Goal: Task Accomplishment & Management: Use online tool/utility

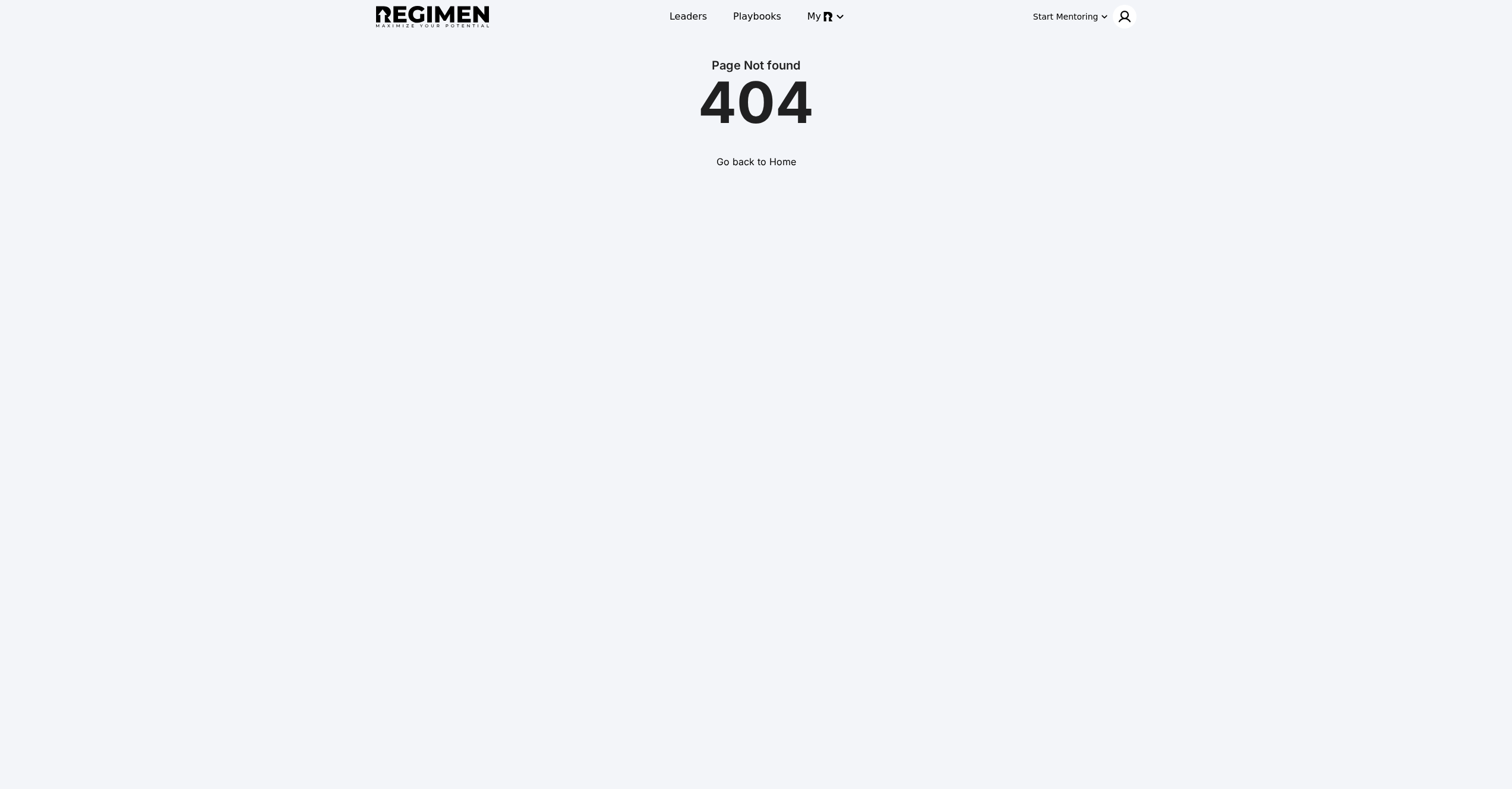
click at [1116, 19] on div at bounding box center [1125, 16] width 24 height 24
click at [1111, 63] on div "Log In" at bounding box center [1093, 64] width 83 height 22
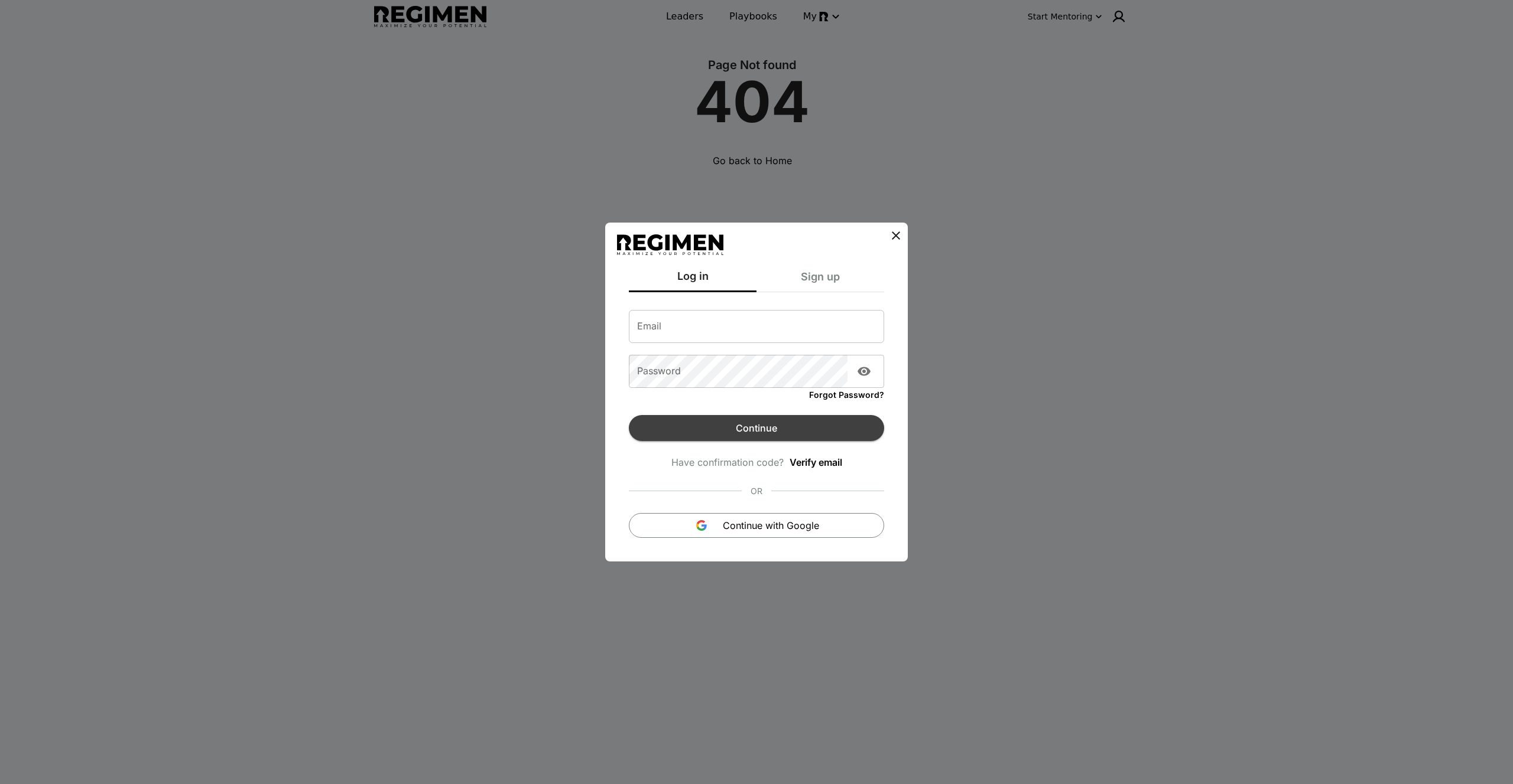
type input "**********"
click at [761, 433] on button "Continue" at bounding box center [756, 428] width 255 height 26
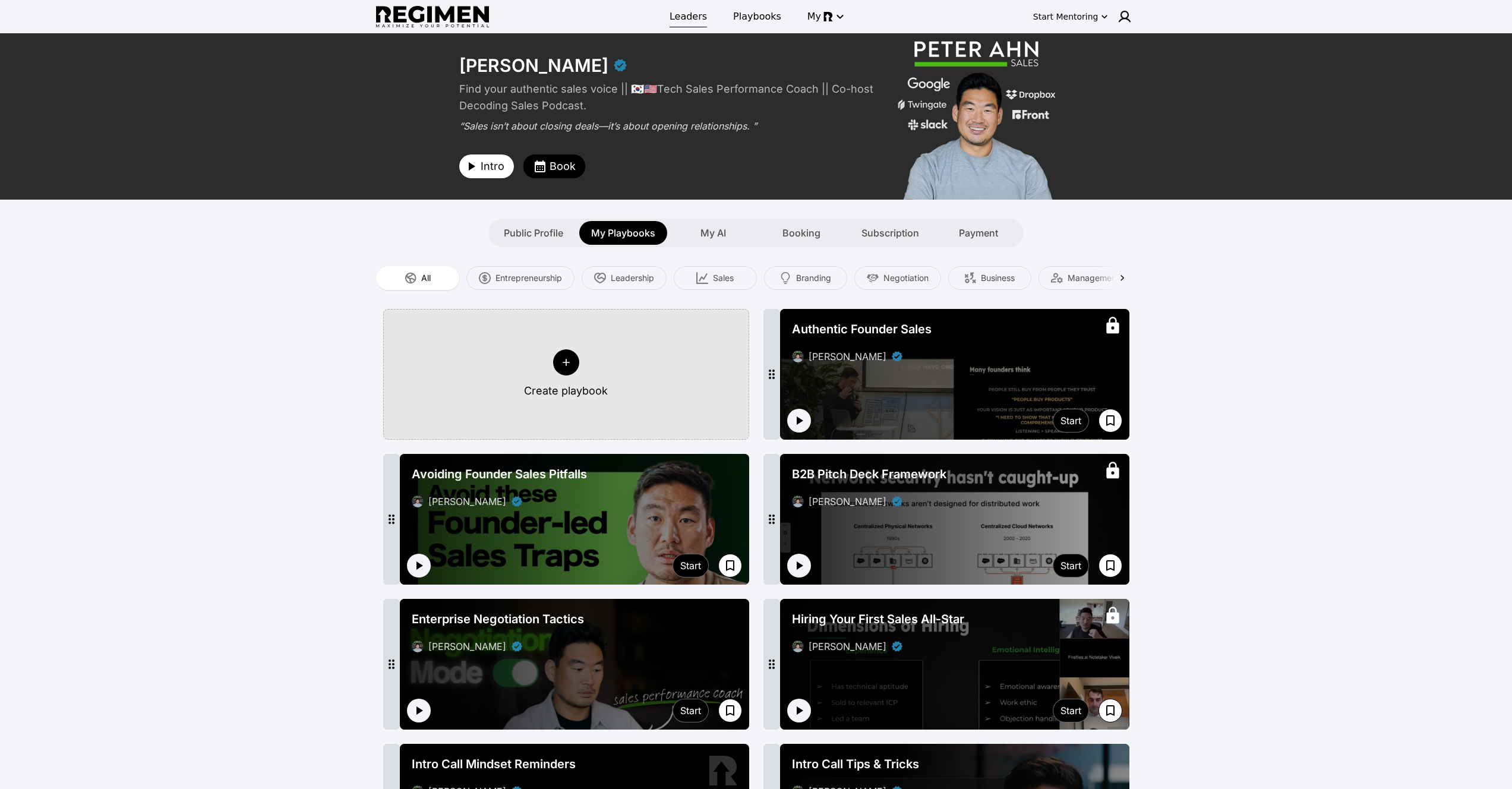
click at [682, 14] on span "Leaders" at bounding box center [688, 16] width 37 height 14
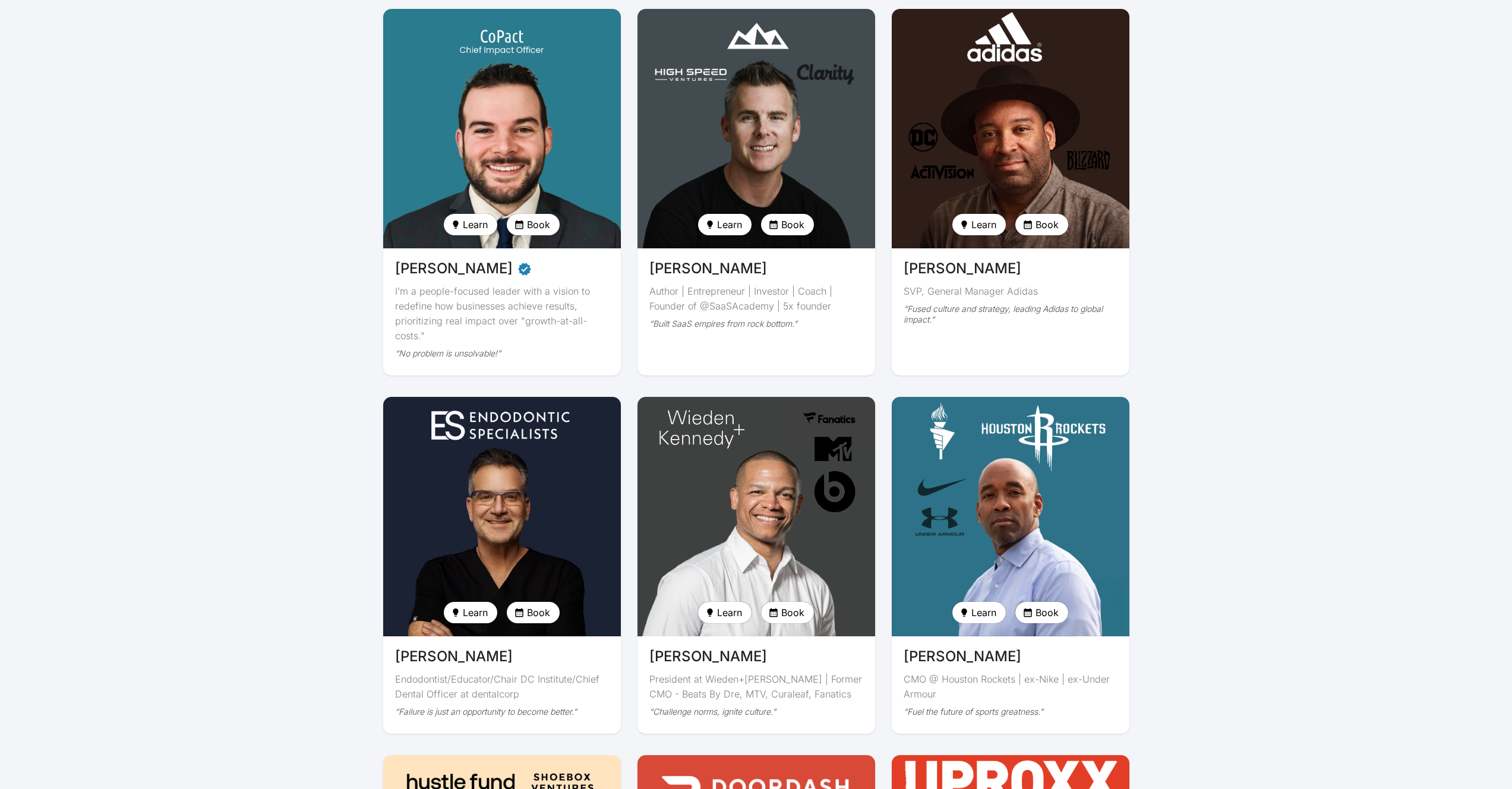
scroll to position [2064, 0]
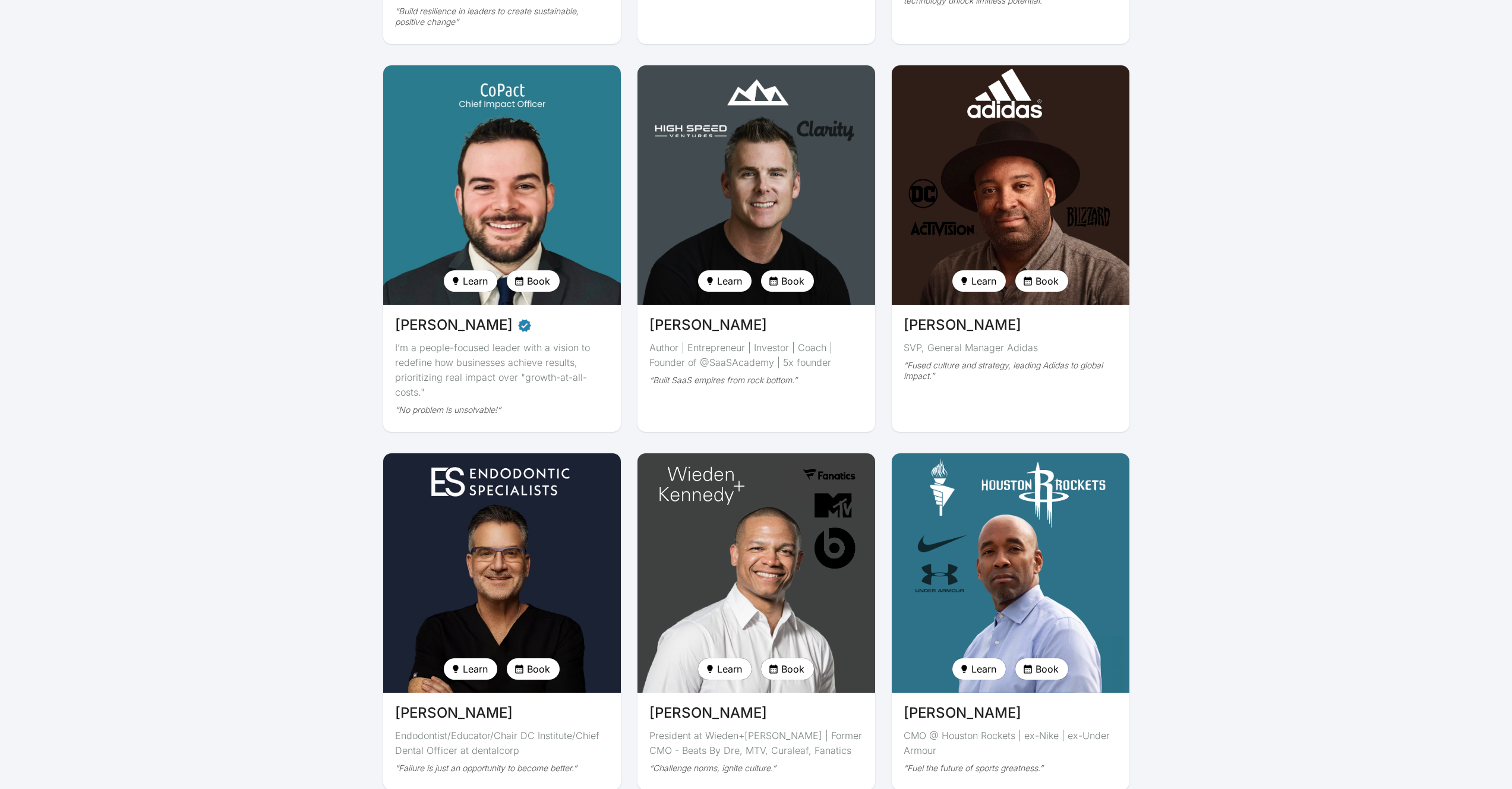
click at [498, 197] on img at bounding box center [502, 185] width 244 height 247
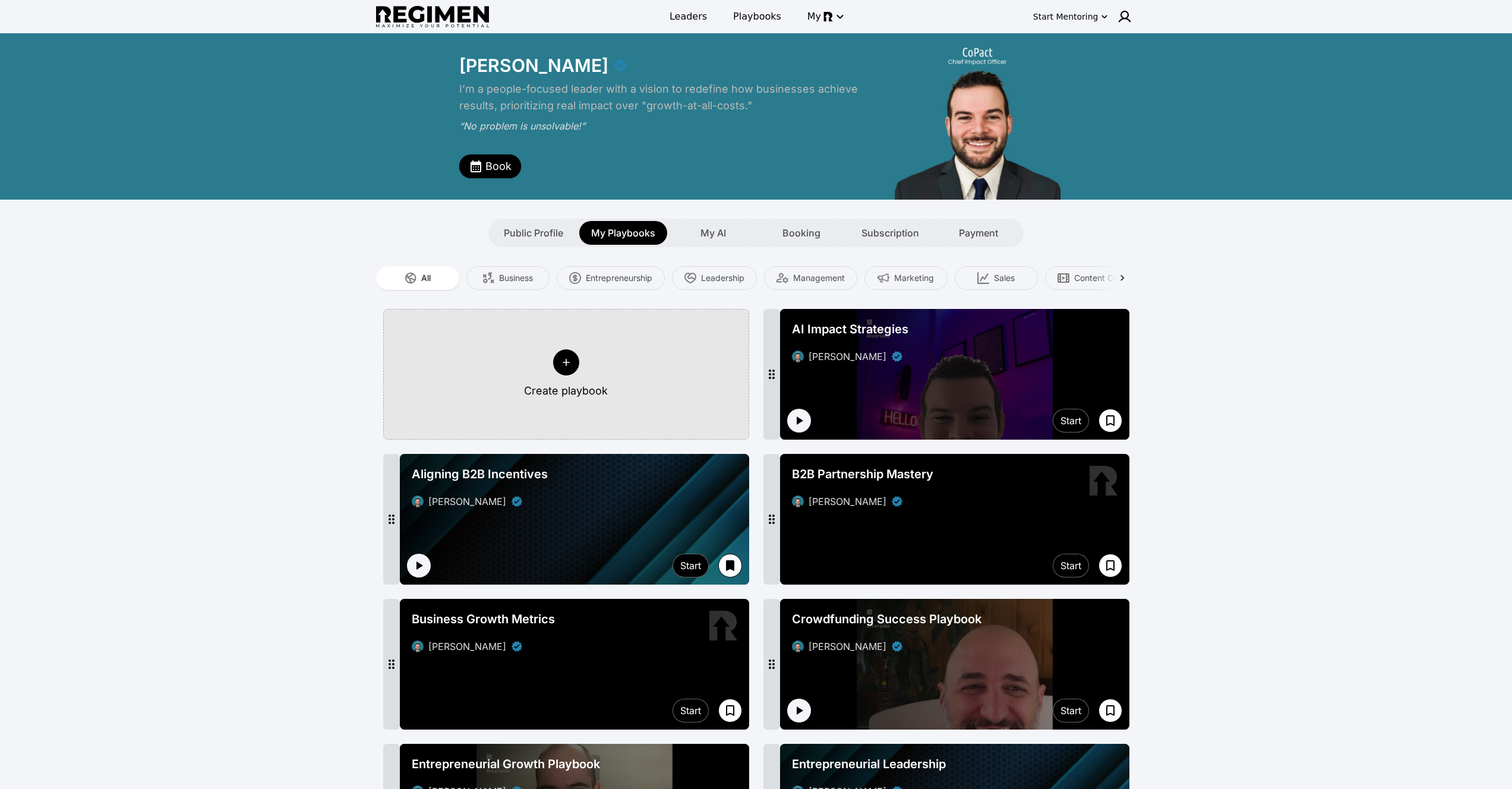
click at [615, 235] on span "My Playbooks" at bounding box center [623, 233] width 64 height 14
click at [708, 233] on span "My AI" at bounding box center [713, 233] width 25 height 14
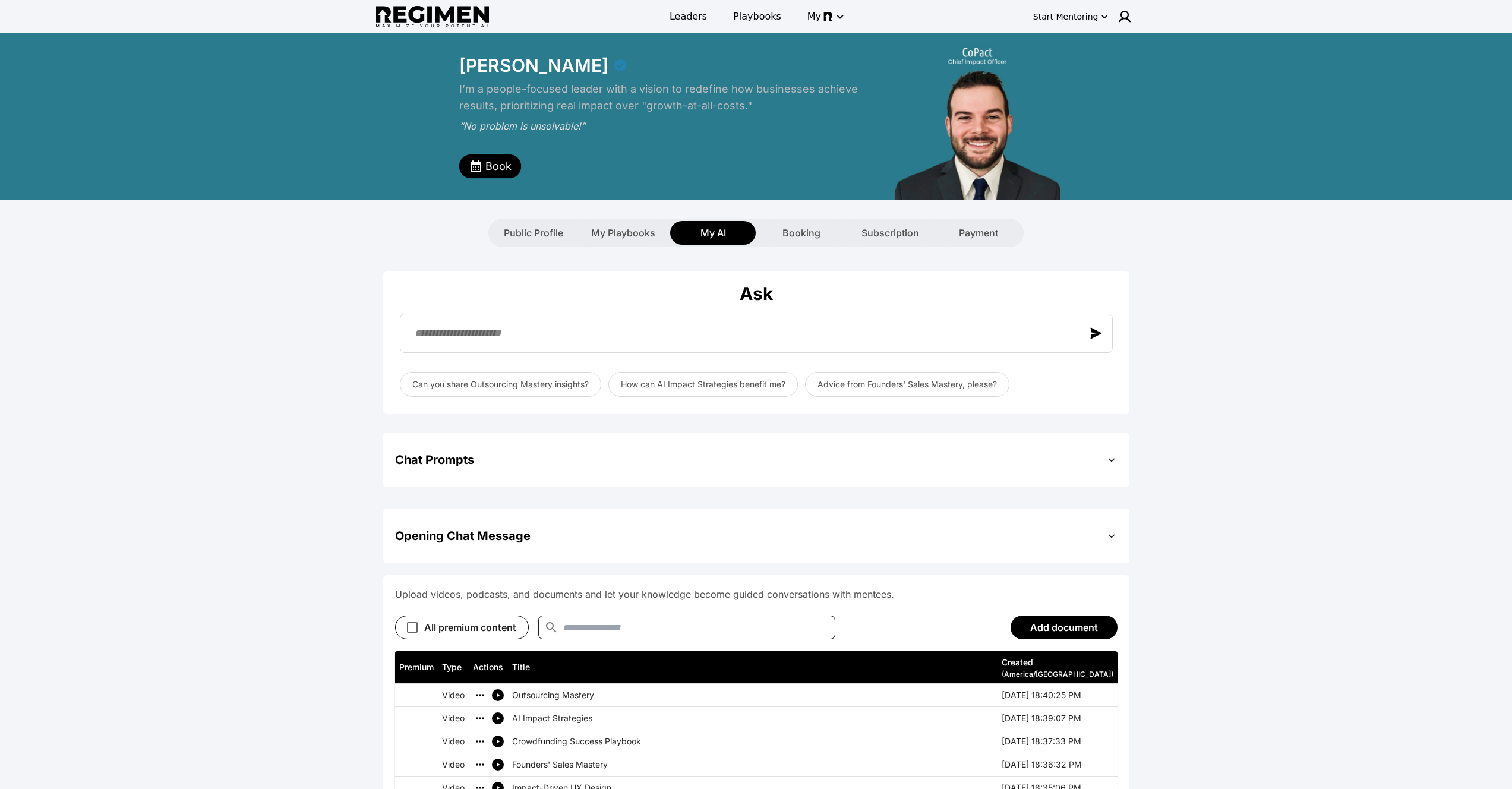
click at [699, 18] on span "Leaders" at bounding box center [688, 16] width 37 height 14
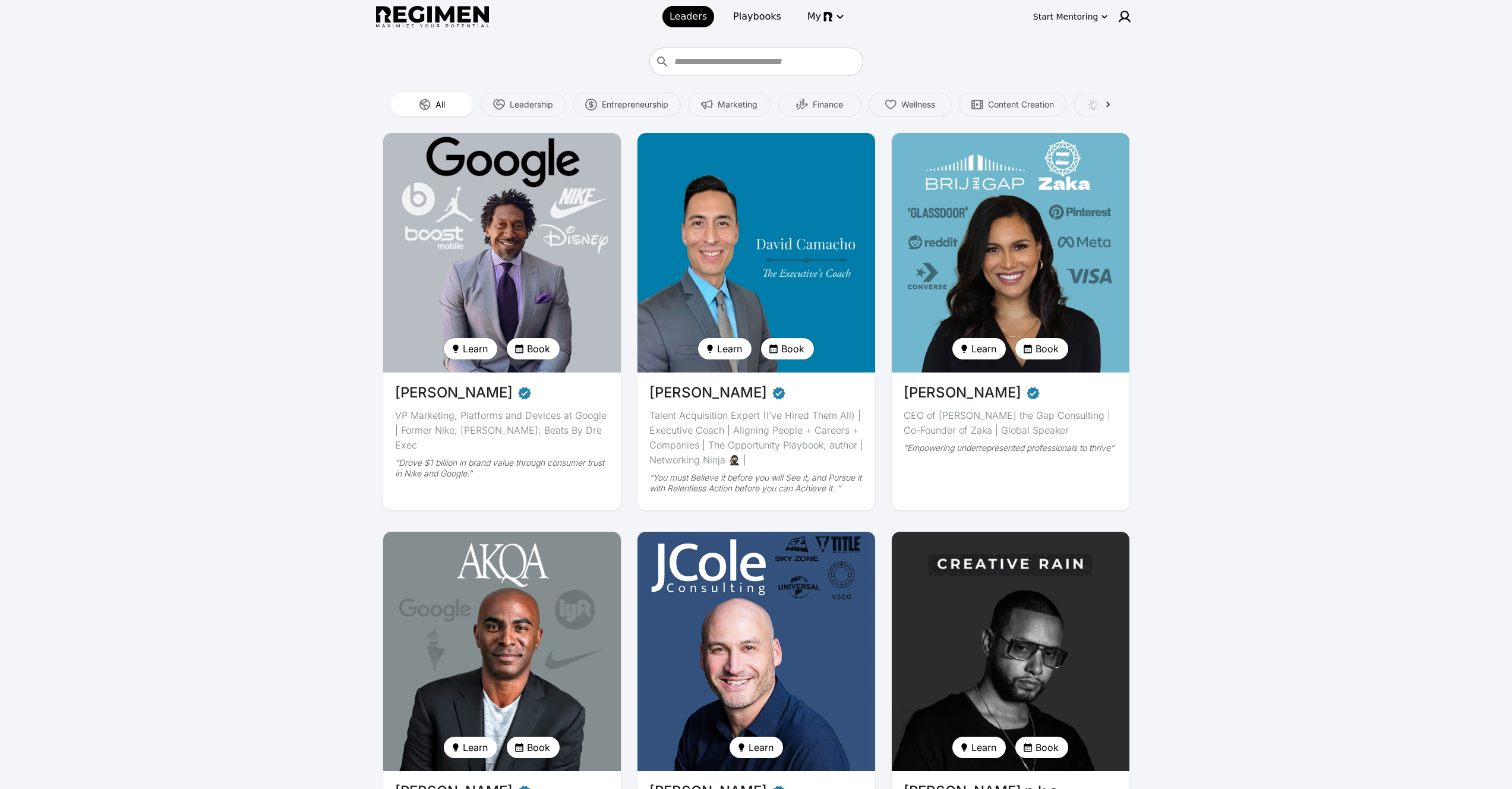
click at [498, 216] on img at bounding box center [502, 253] width 244 height 247
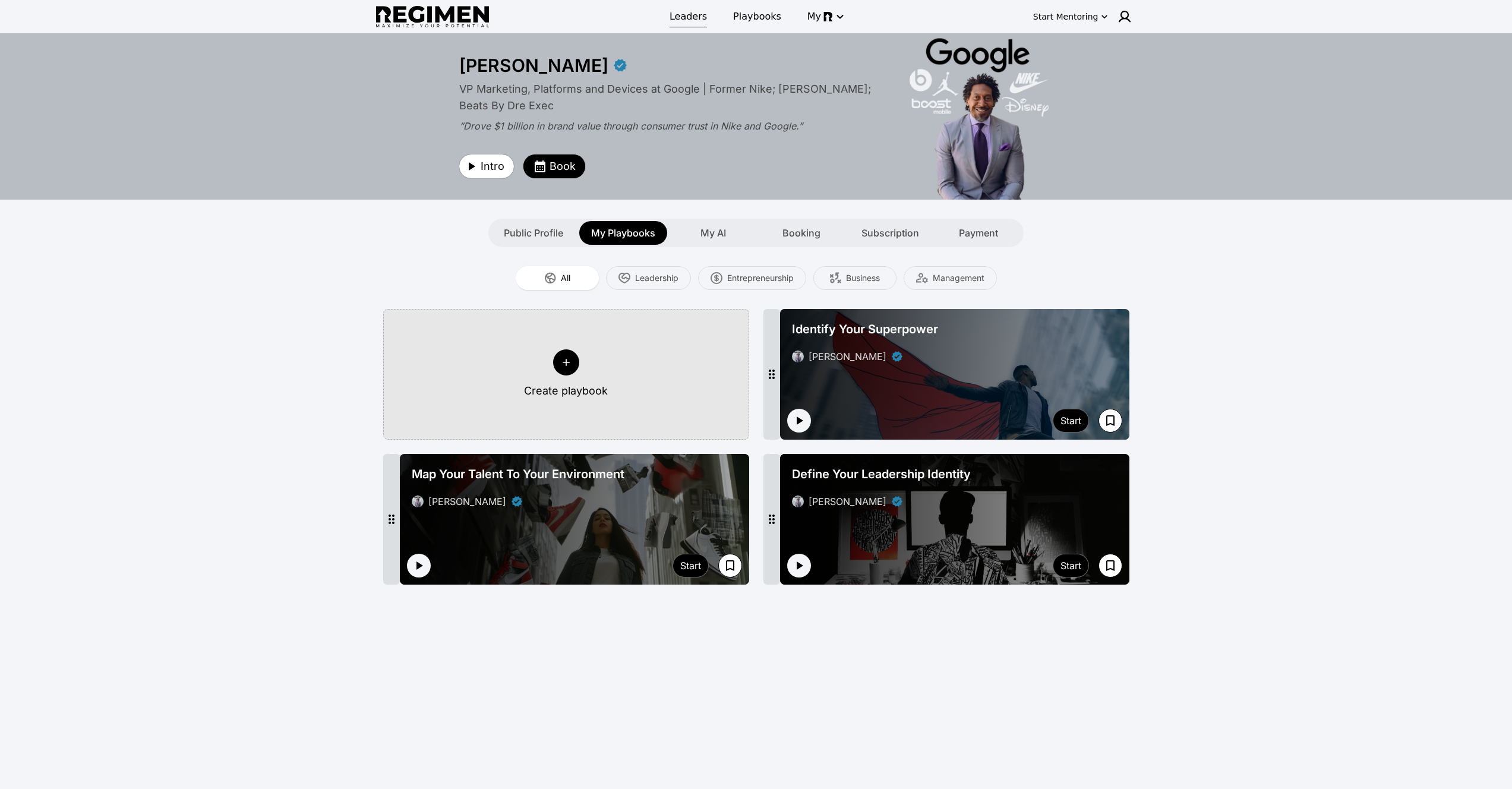
click at [688, 19] on span "Leaders" at bounding box center [688, 16] width 37 height 14
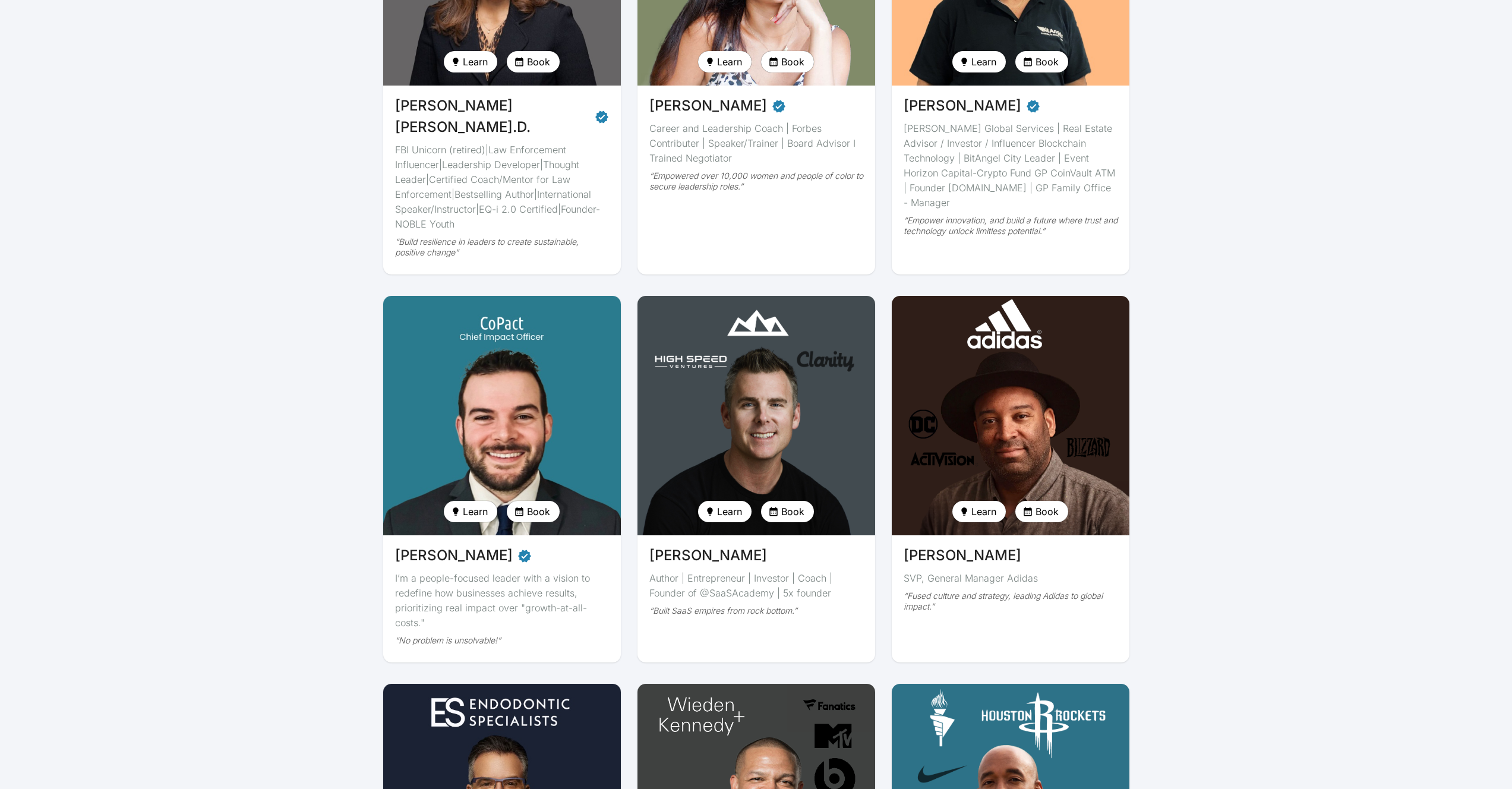
scroll to position [2182, 0]
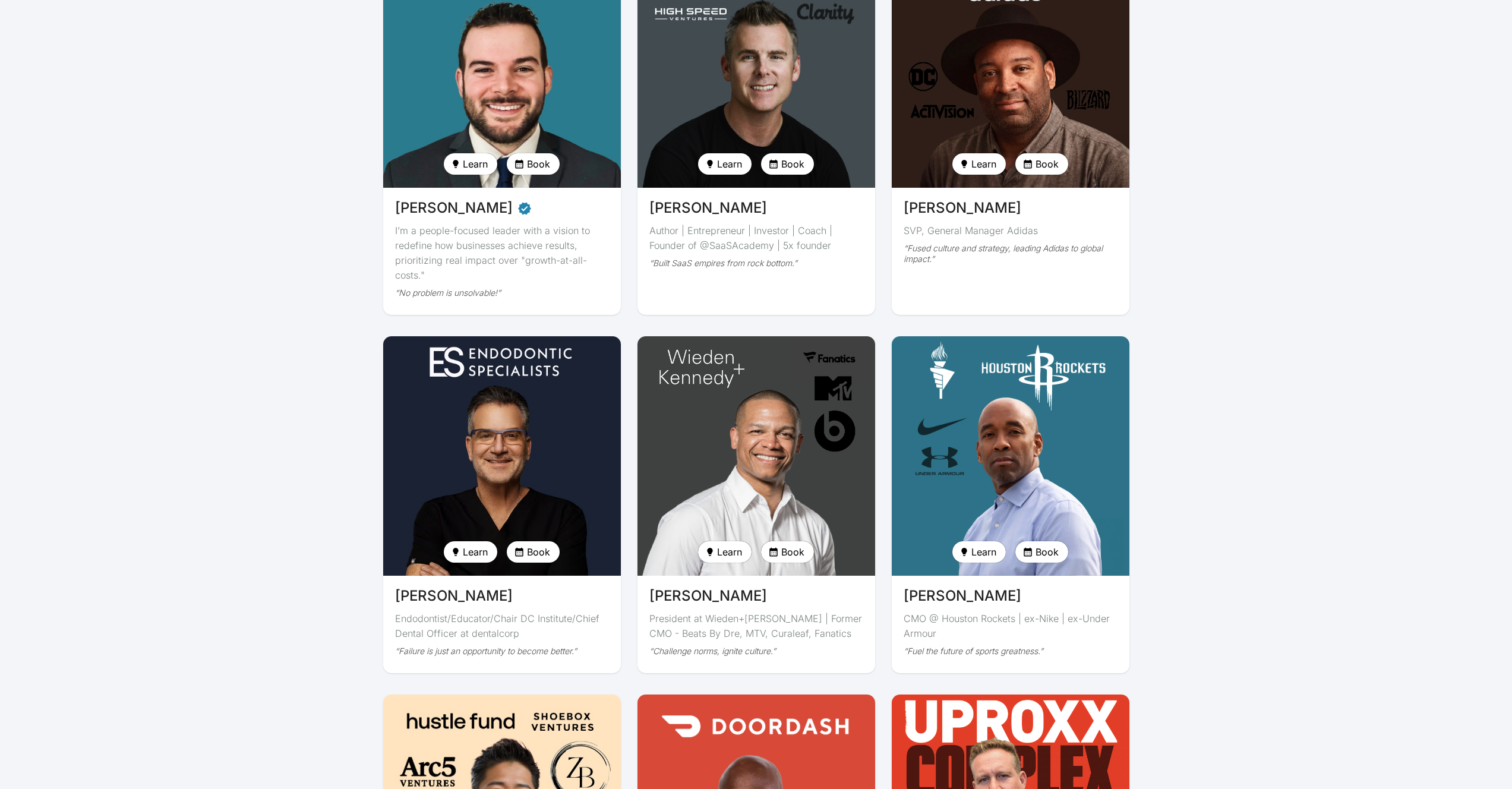
click at [460, 443] on img at bounding box center [502, 456] width 244 height 247
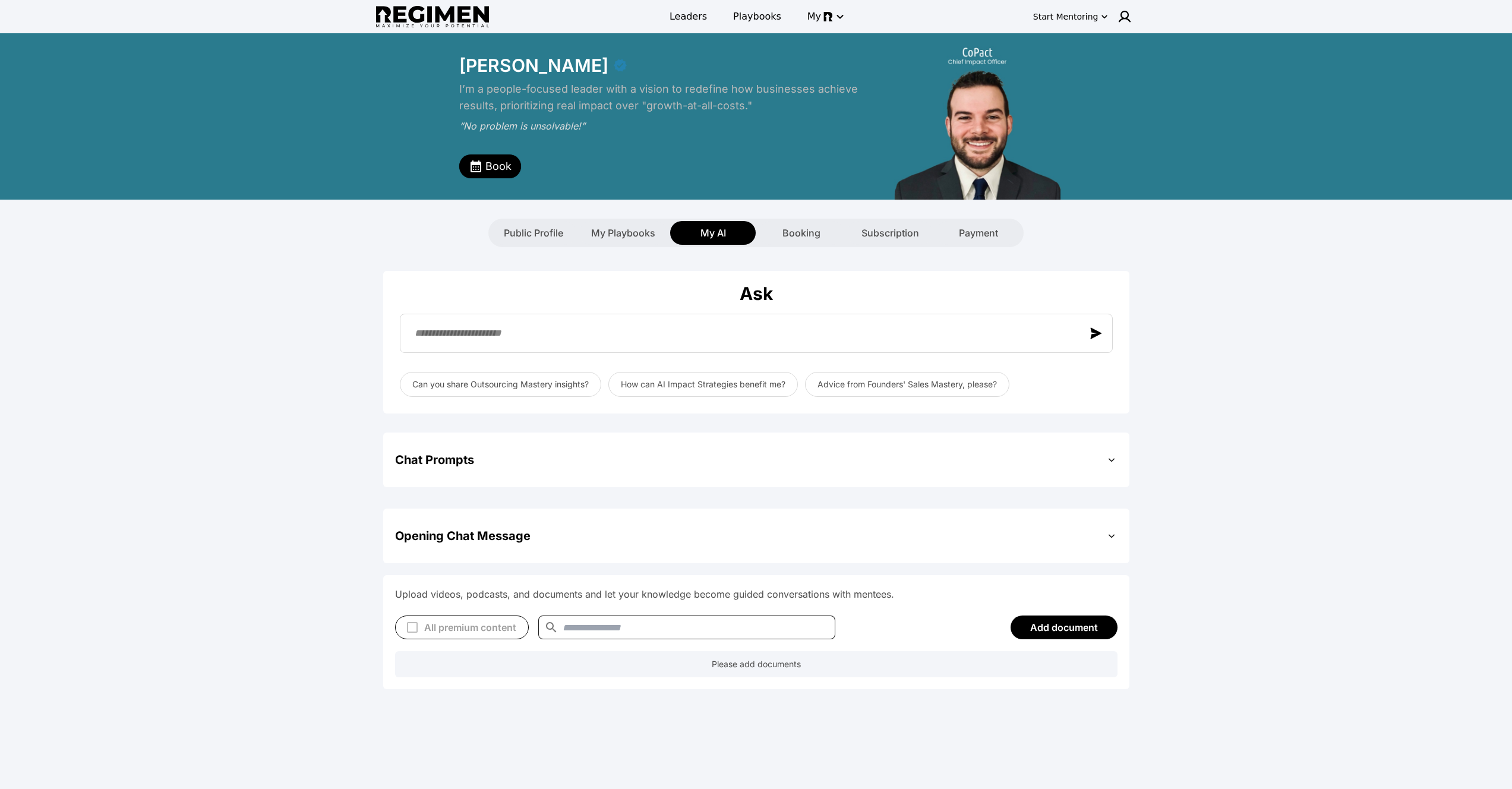
type textarea "**********"
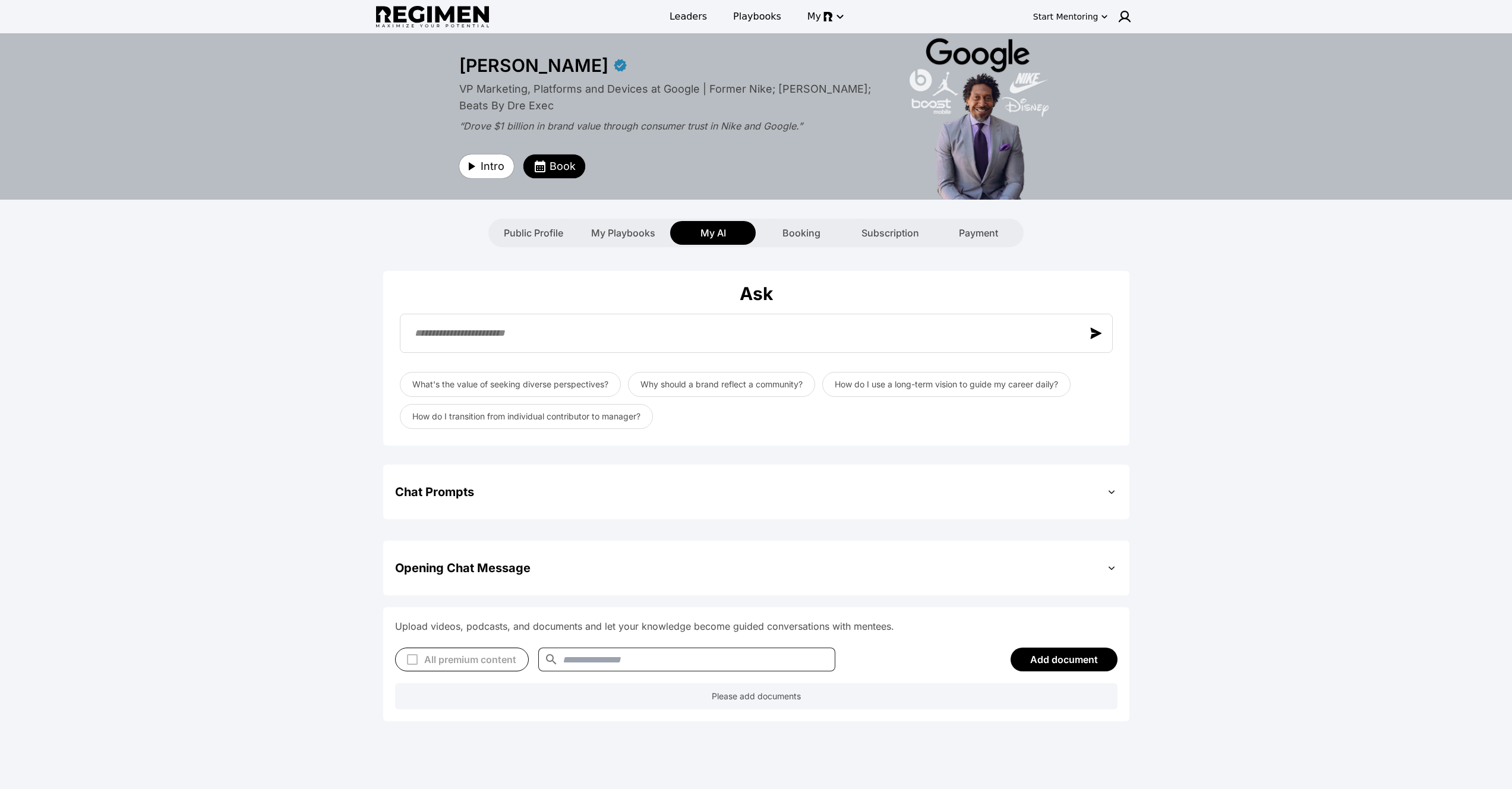
type textarea "**********"
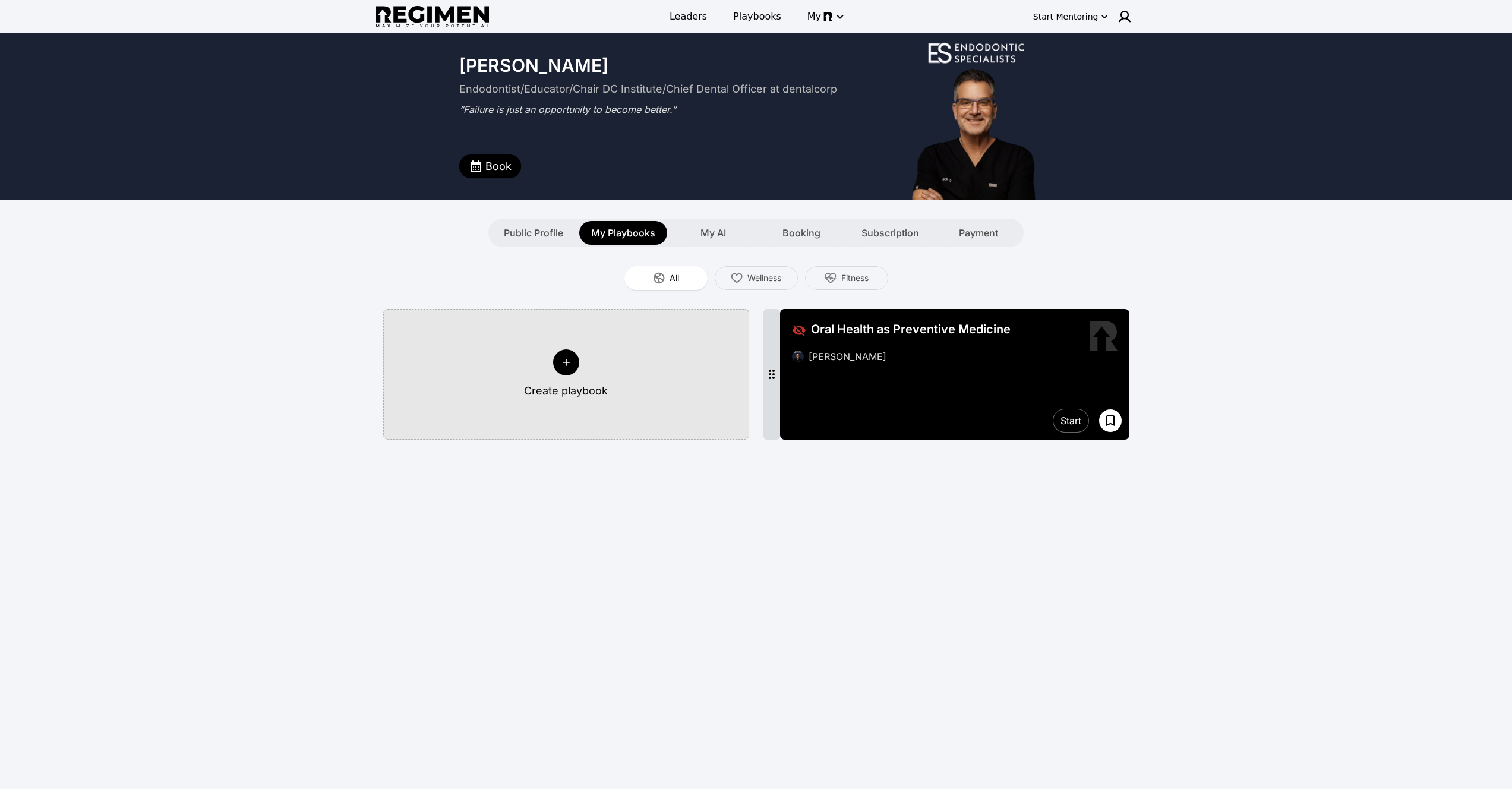
click at [688, 13] on span "Leaders" at bounding box center [688, 16] width 37 height 14
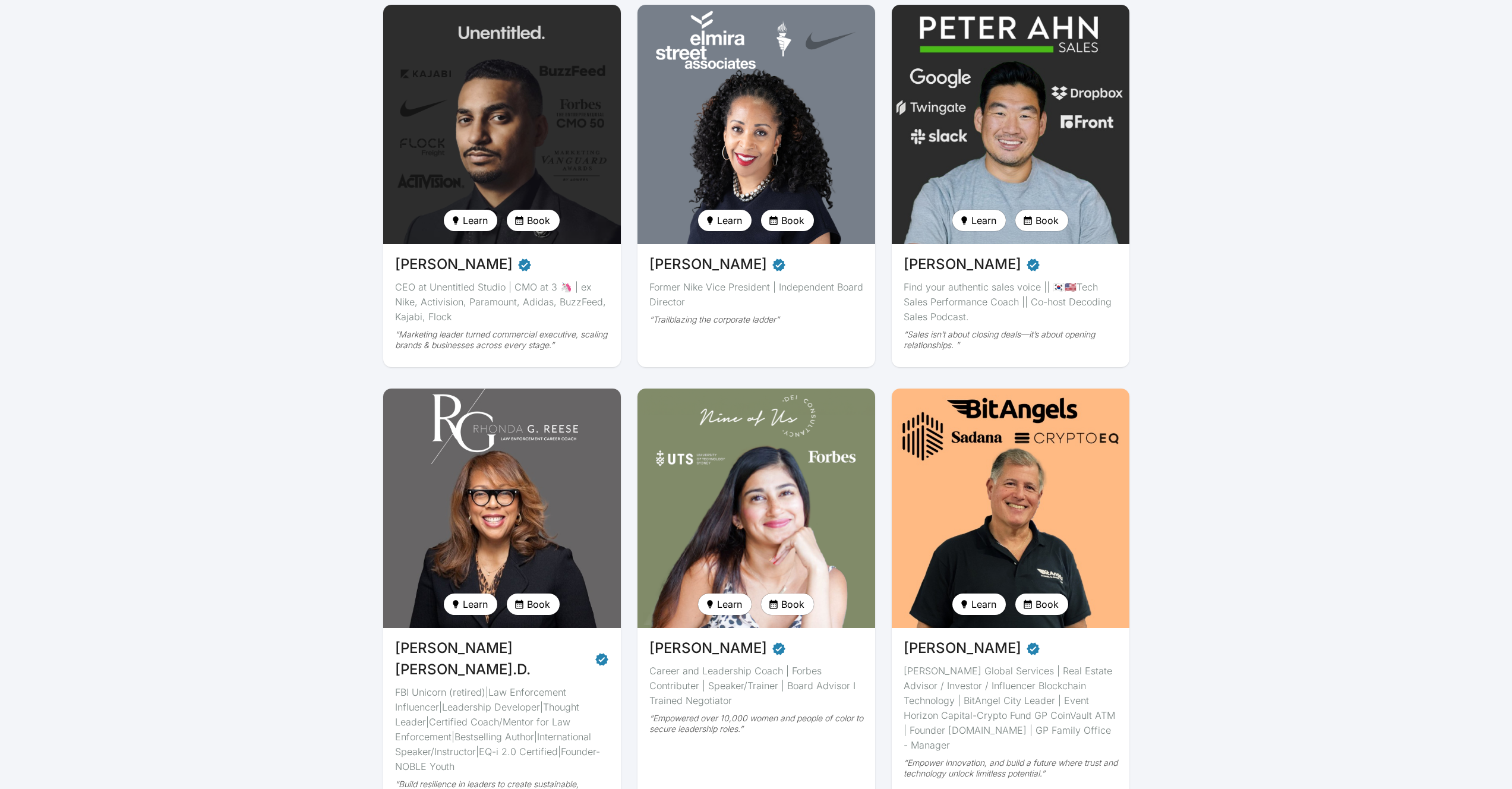
scroll to position [1416, 0]
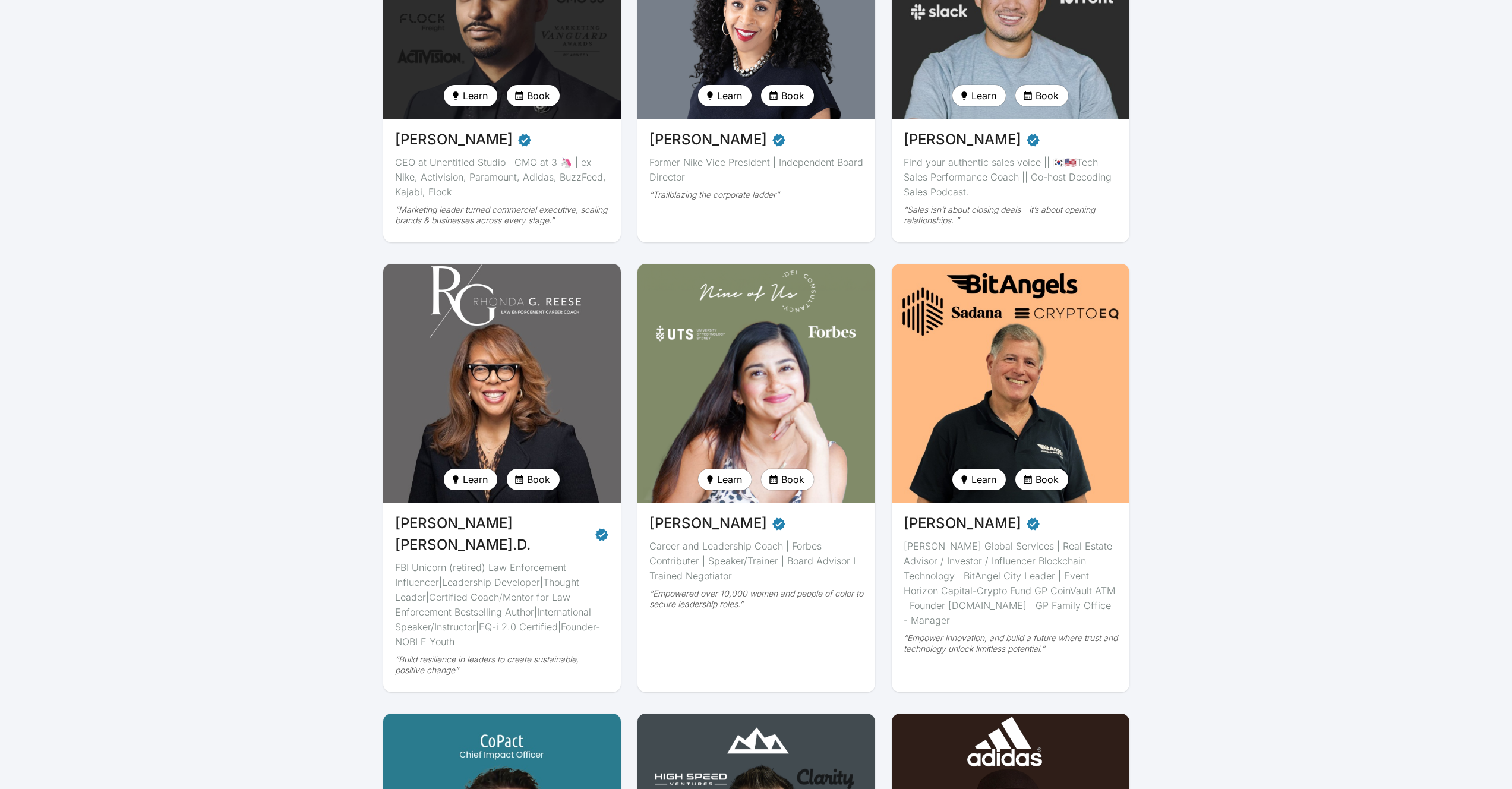
click at [546, 417] on img at bounding box center [502, 384] width 244 height 247
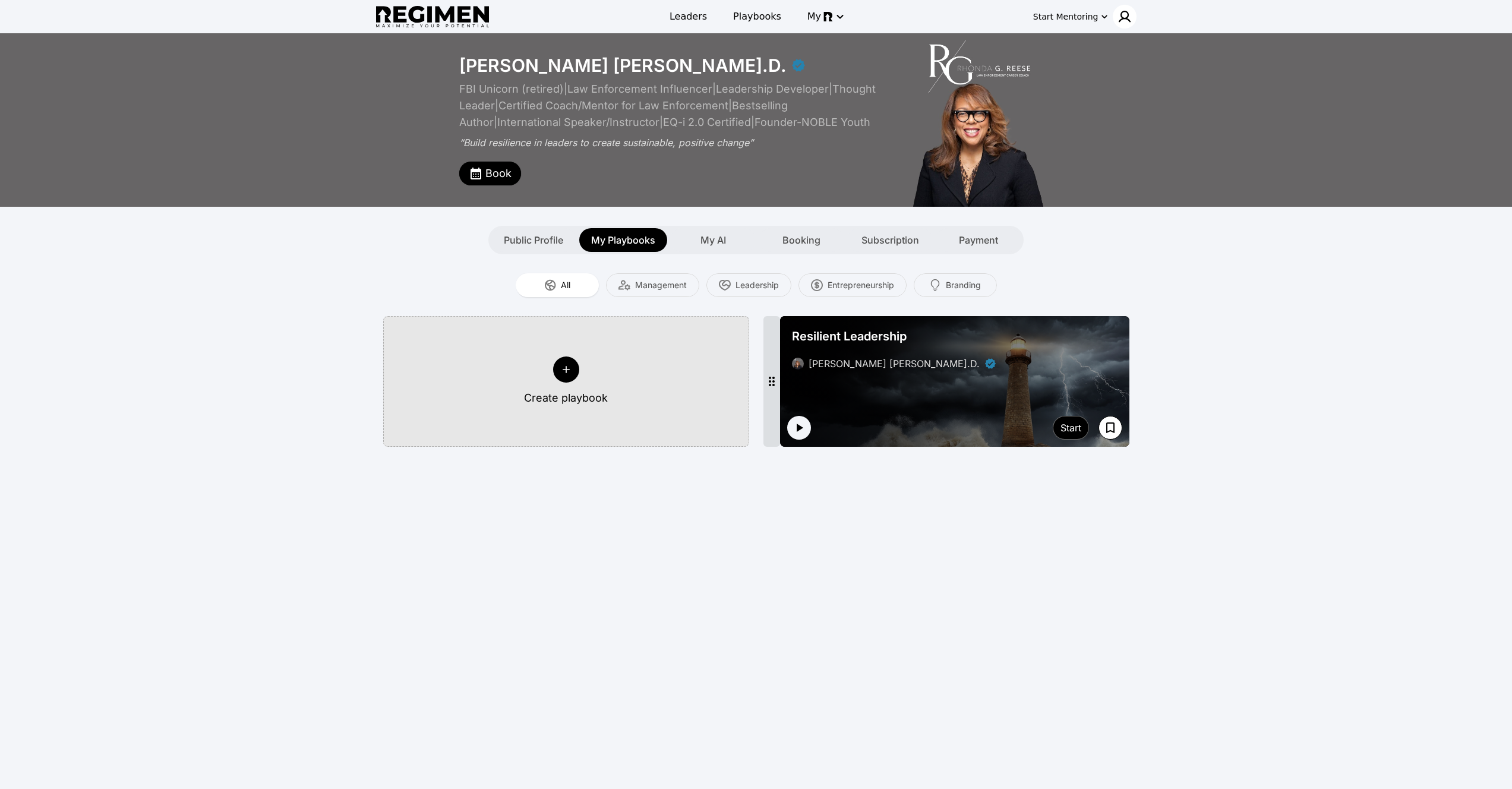
click at [1120, 16] on img at bounding box center [1124, 16] width 14 height 14
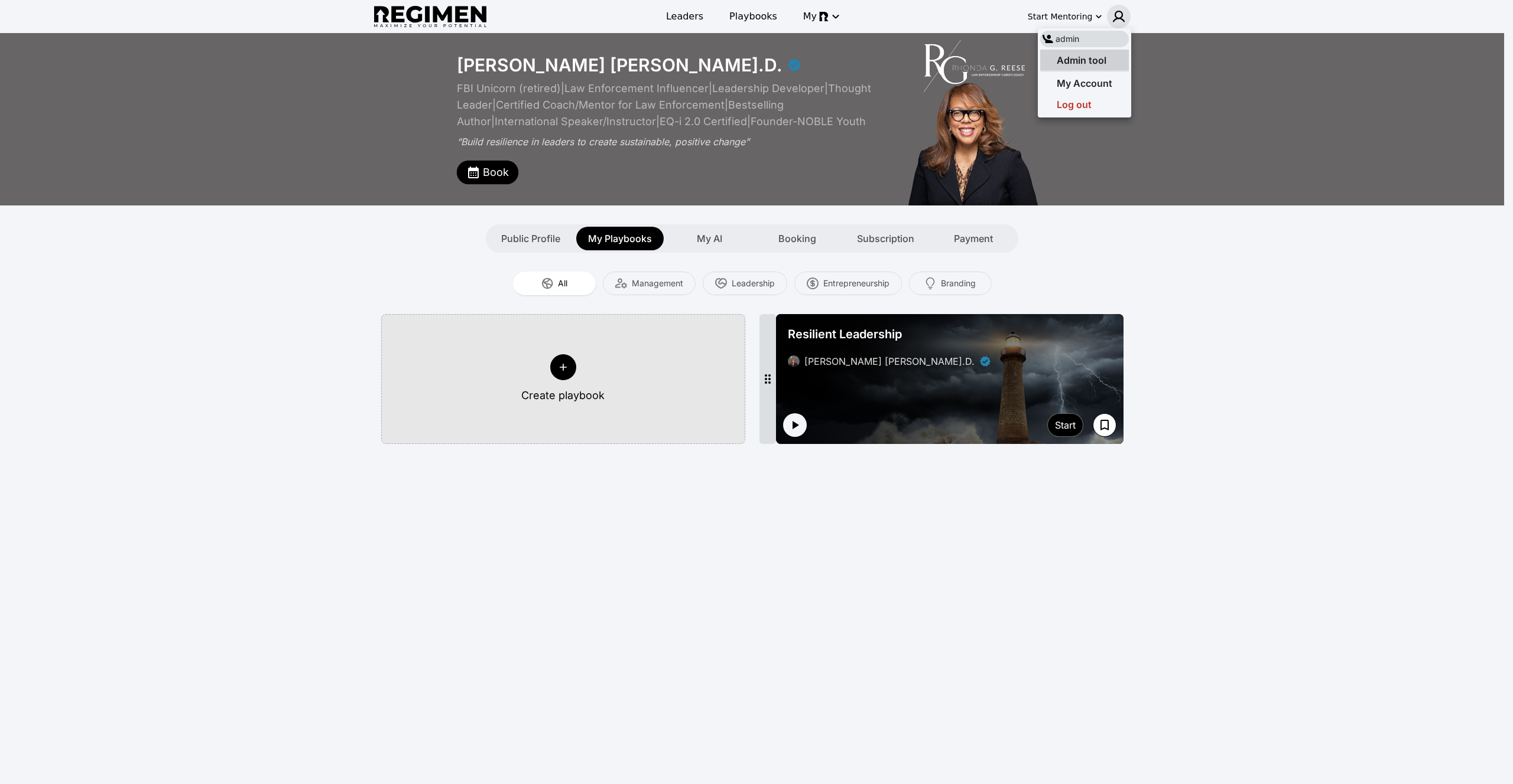
click at [1113, 59] on div "Admin tool" at bounding box center [1084, 60] width 88 height 22
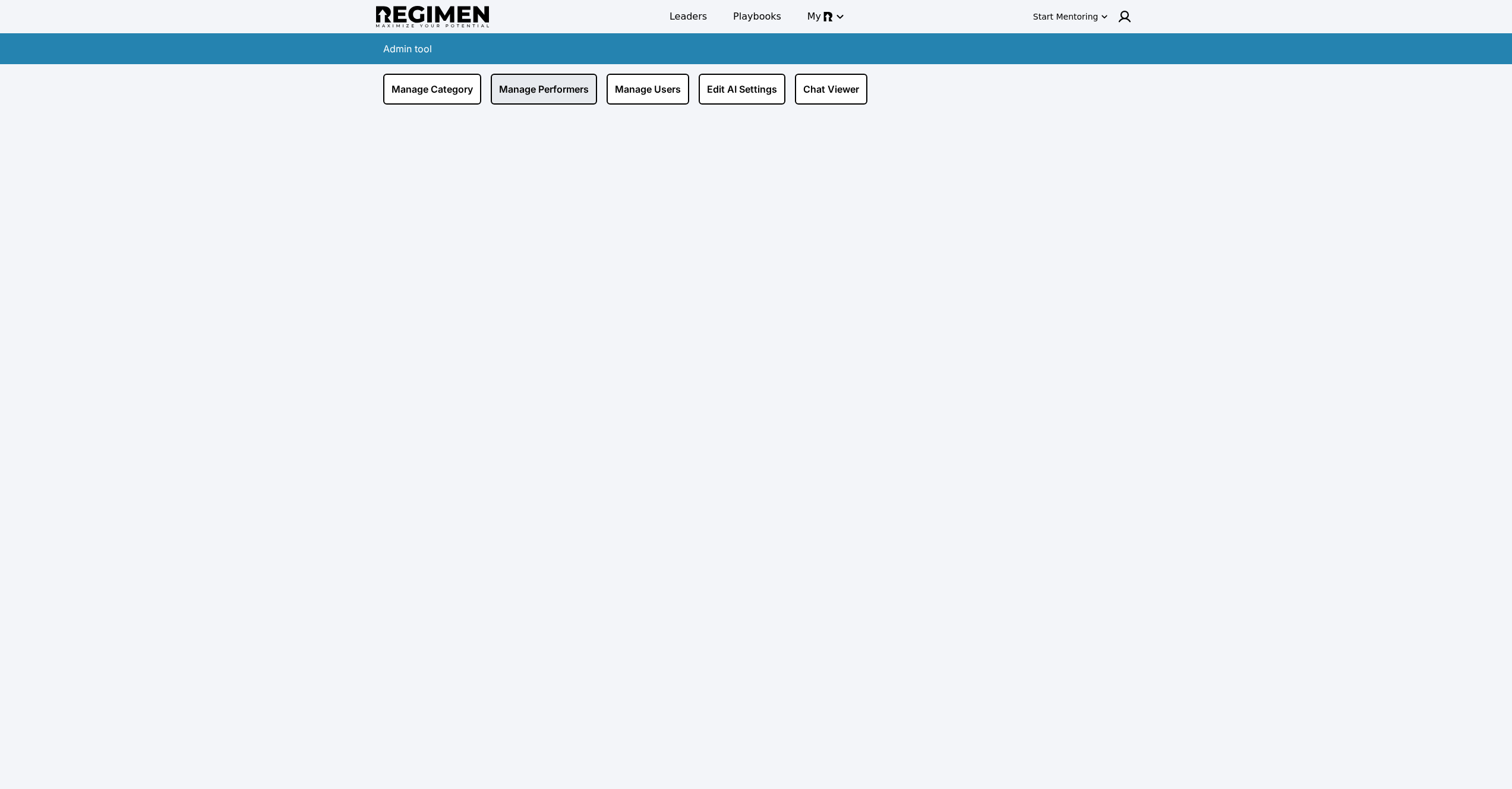
click at [540, 94] on link "Manage Performers" at bounding box center [543, 89] width 106 height 31
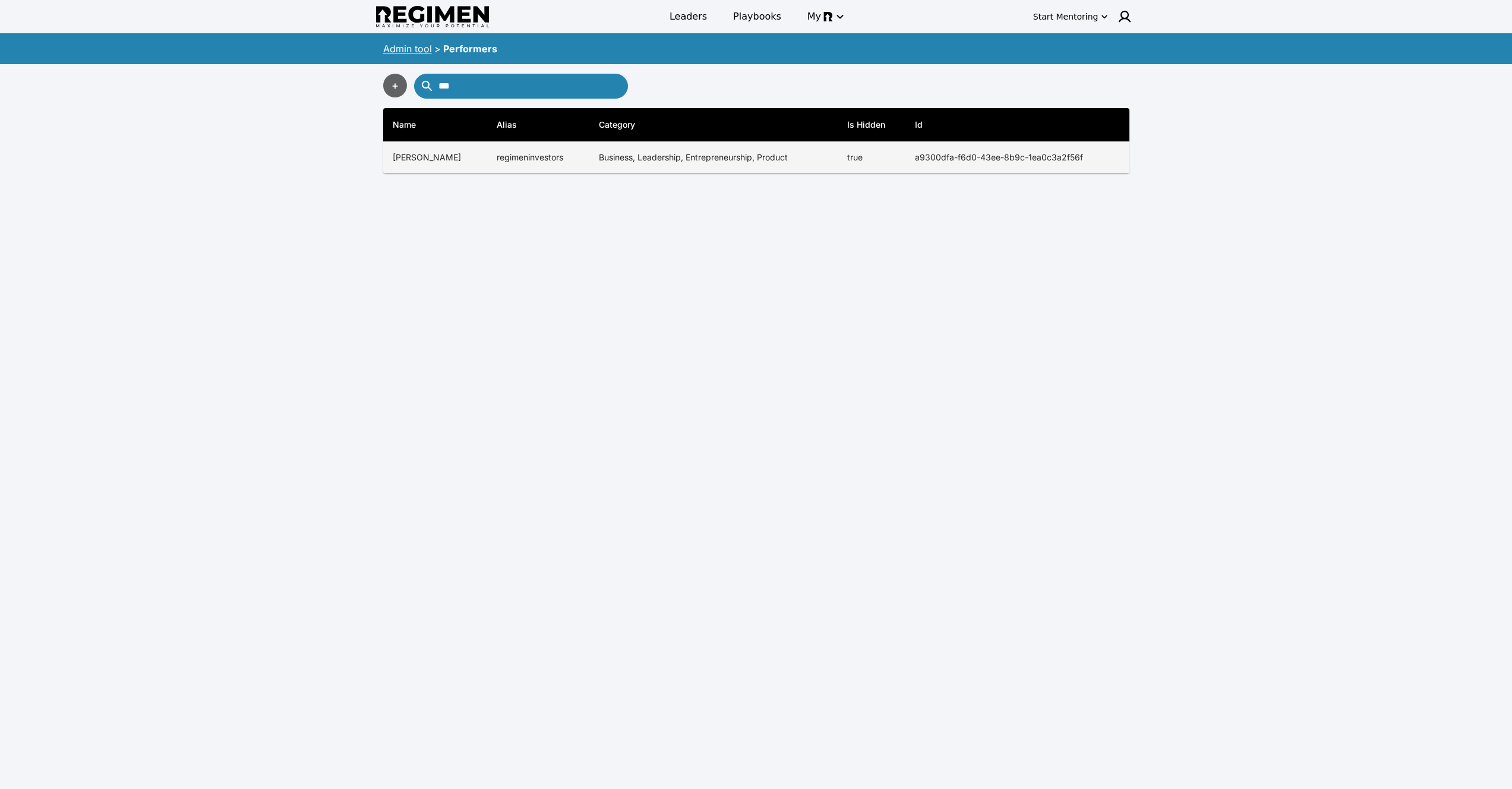
type input "***"
click at [516, 152] on td "regimeninvestors" at bounding box center [538, 158] width 102 height 31
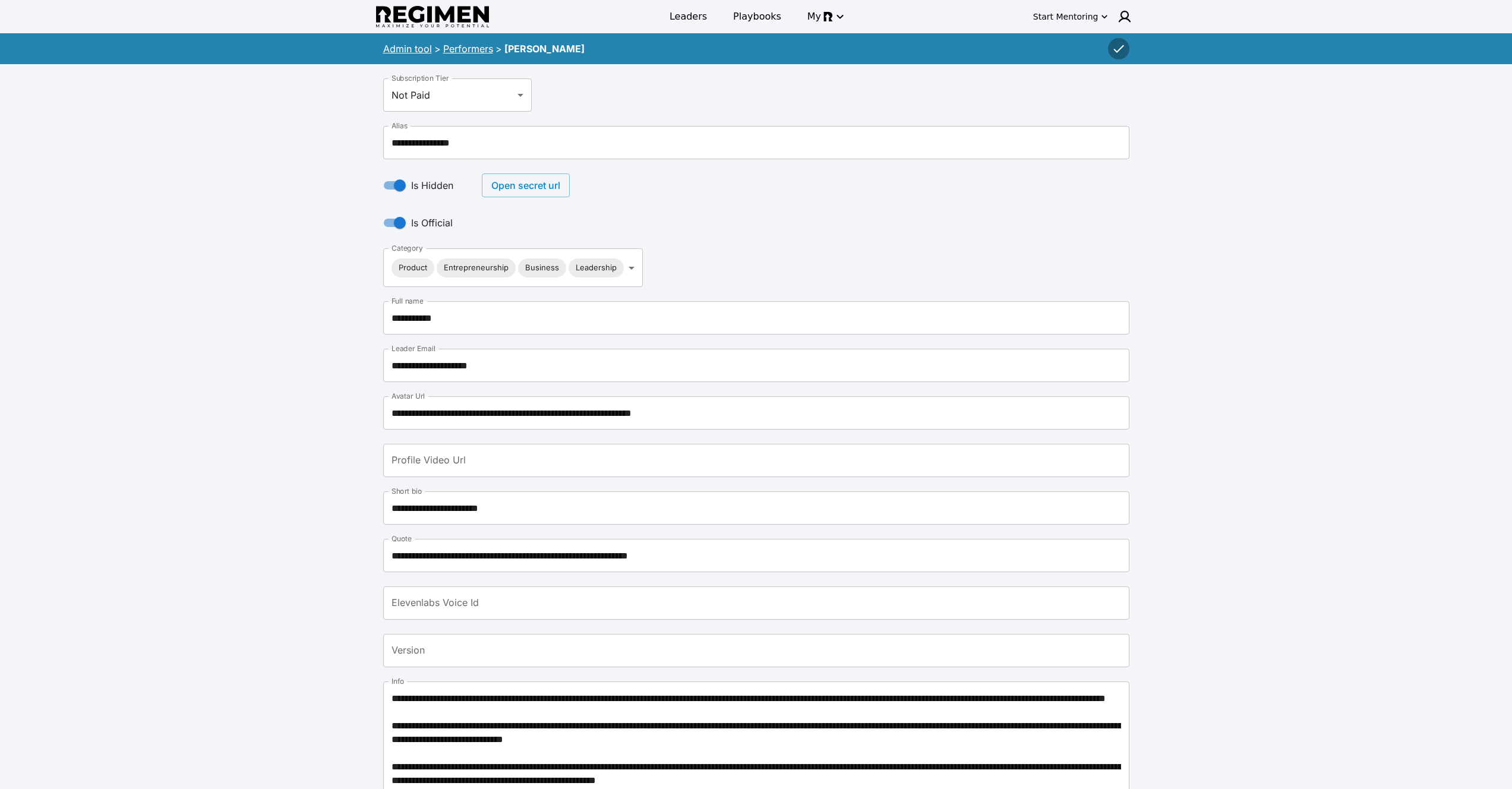
click at [459, 51] on link "Performers" at bounding box center [468, 49] width 50 height 12
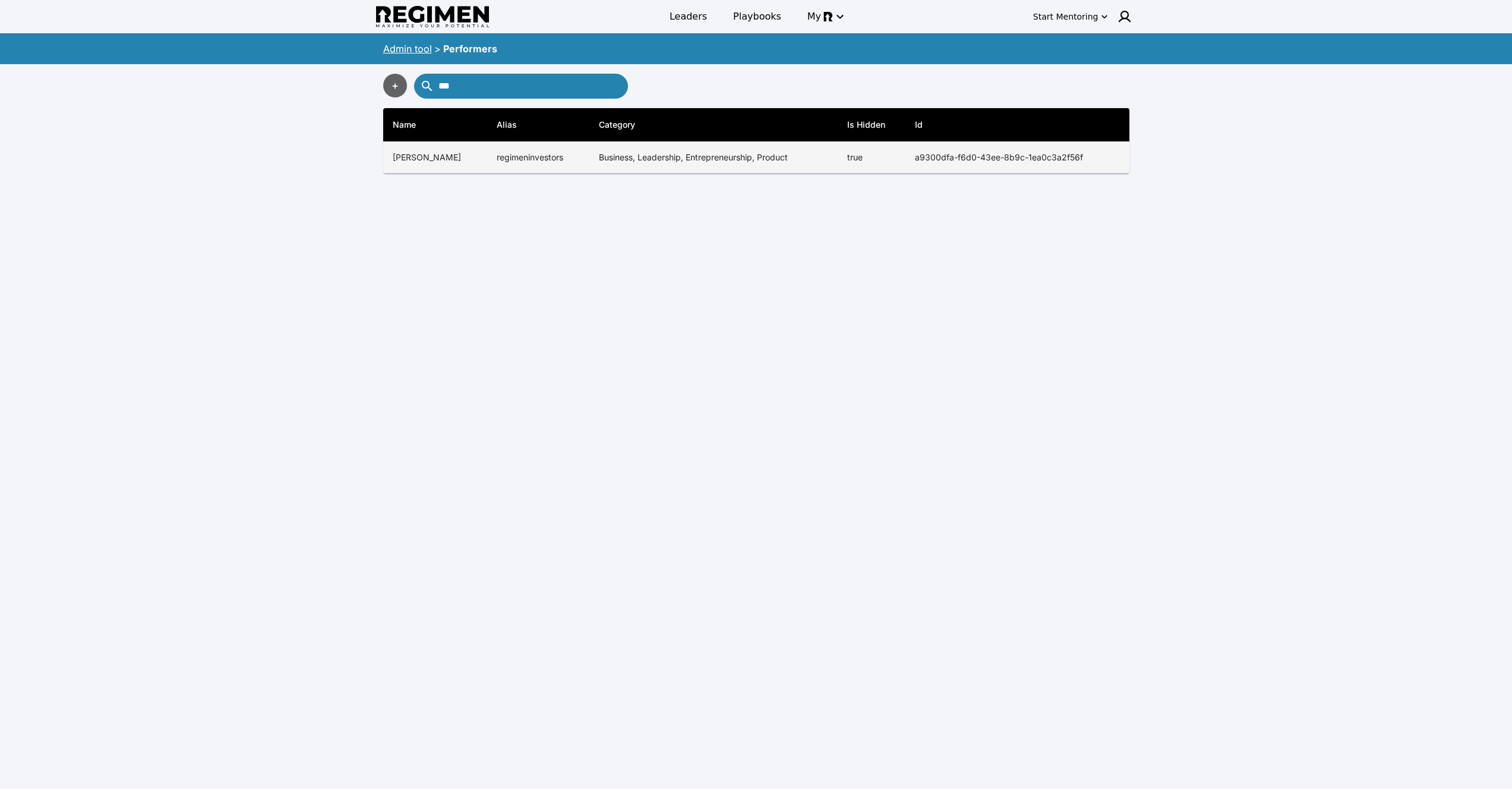
type input "***"
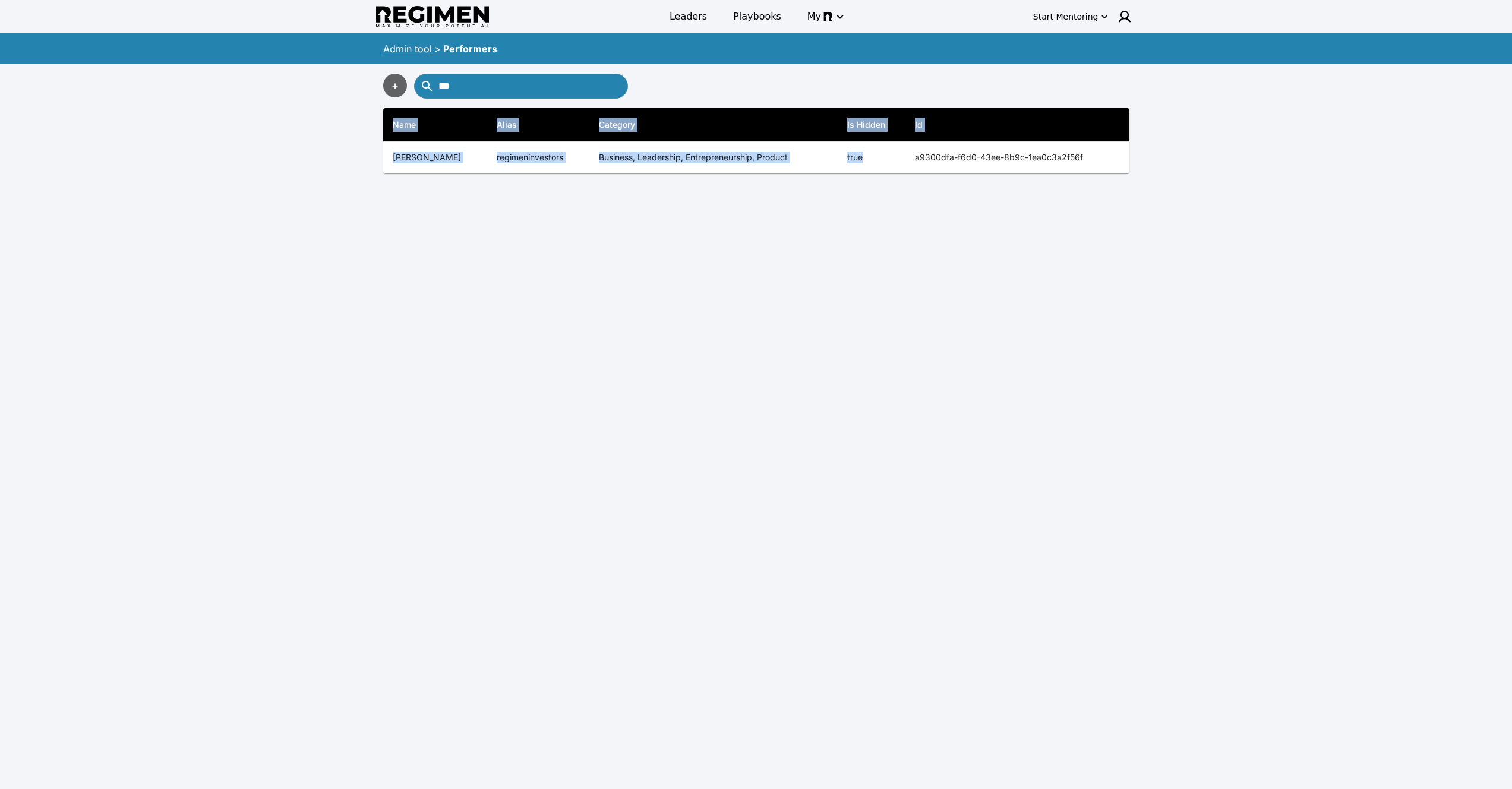
copy table "Name [PERSON_NAME] Category Is Hidden Id Regimen Back End Tutorials back_end_tu…"
drag, startPoint x: 886, startPoint y: 155, endPoint x: 1212, endPoint y: 164, distance: 326.1
click at [1212, 164] on div "Leaders Playbooks My Start Mentoring Admin tool > Performers + *** Name Alias C…" at bounding box center [756, 409] width 1512 height 818
click at [395, 54] on link "Admin tool" at bounding box center [407, 49] width 49 height 12
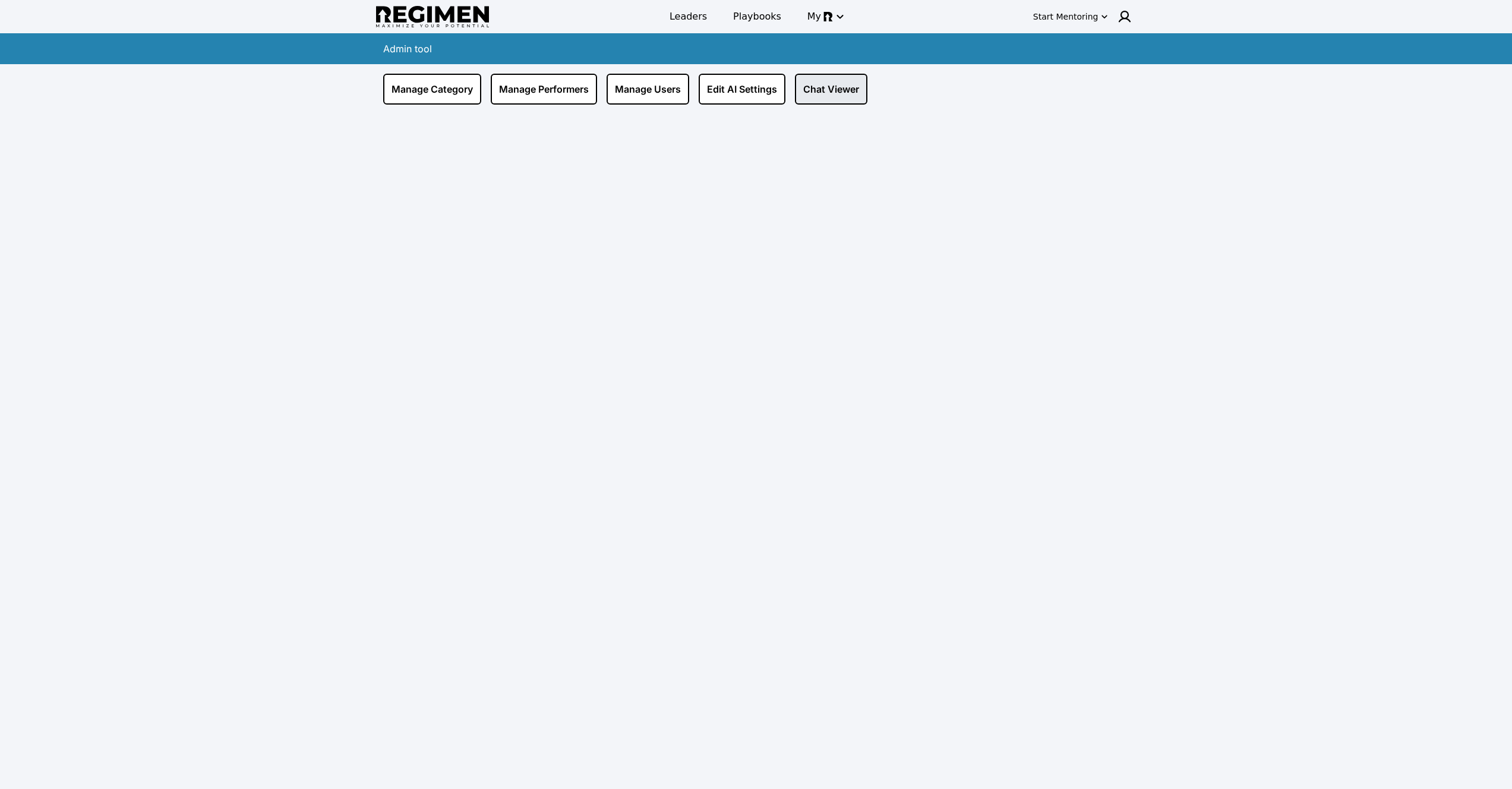
click at [835, 89] on link "Chat Viewer" at bounding box center [830, 89] width 72 height 31
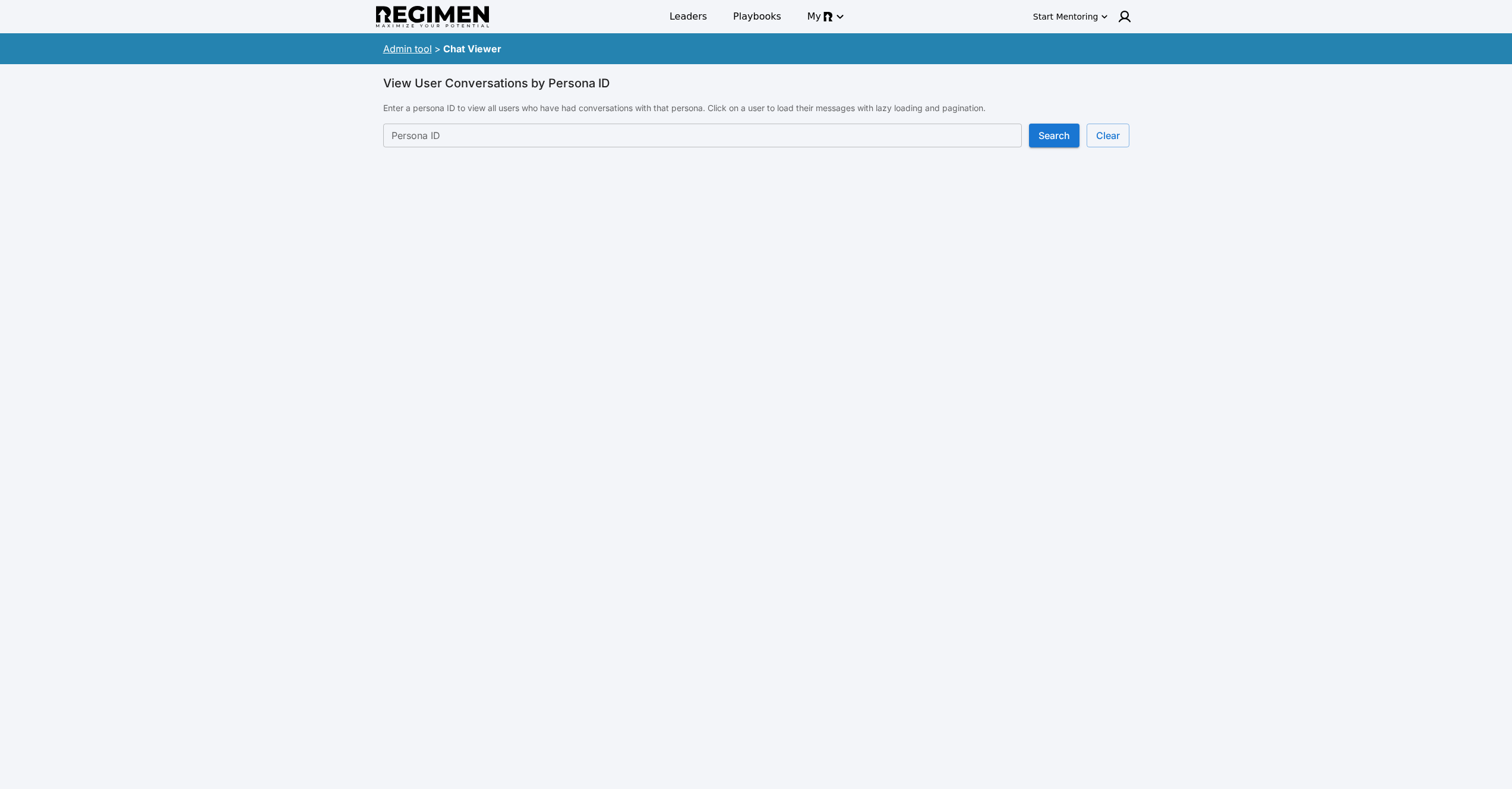
click at [742, 139] on input "Persona ID" at bounding box center [703, 135] width 638 height 24
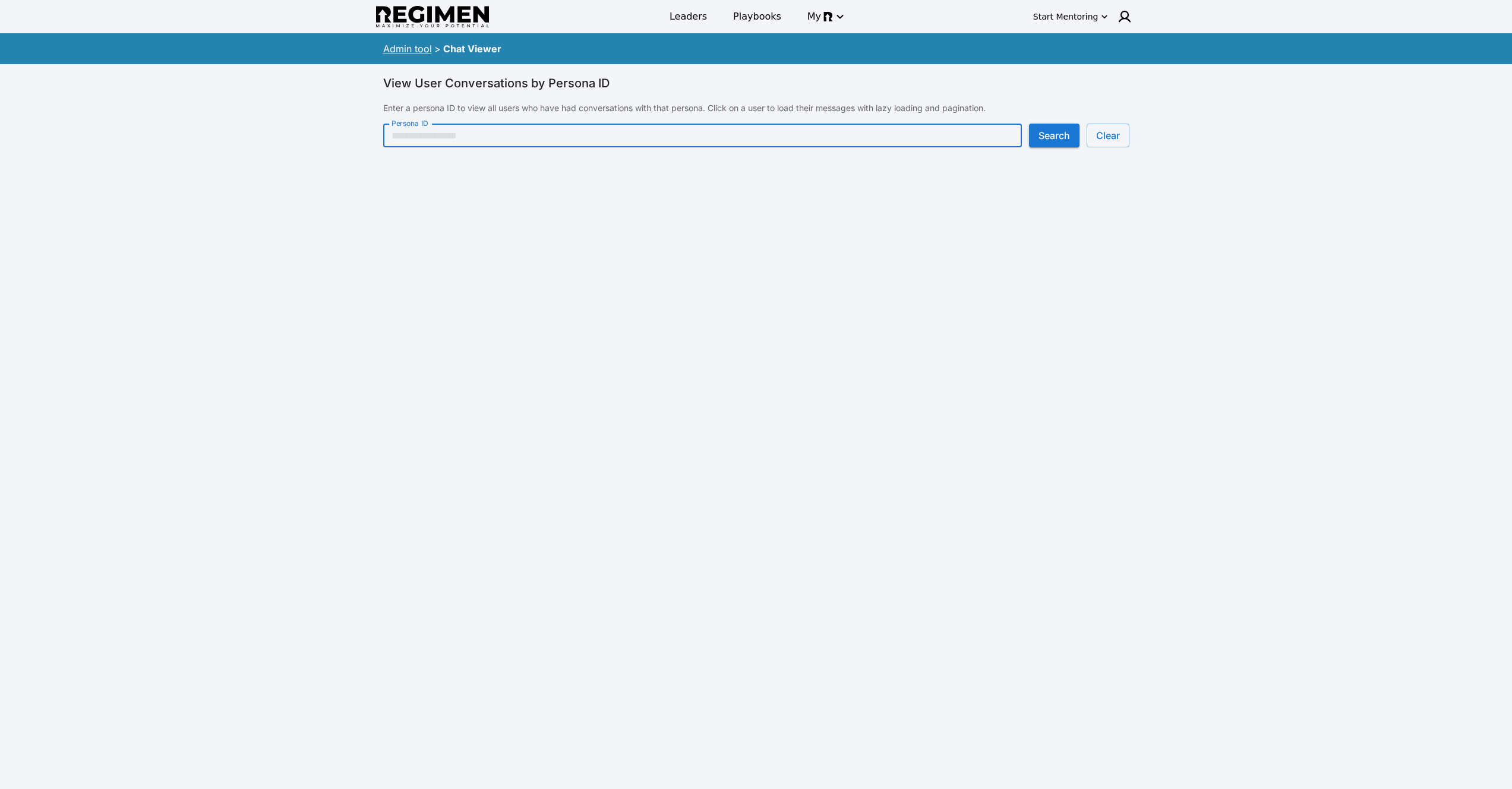
paste input "**********"
type input "**********"
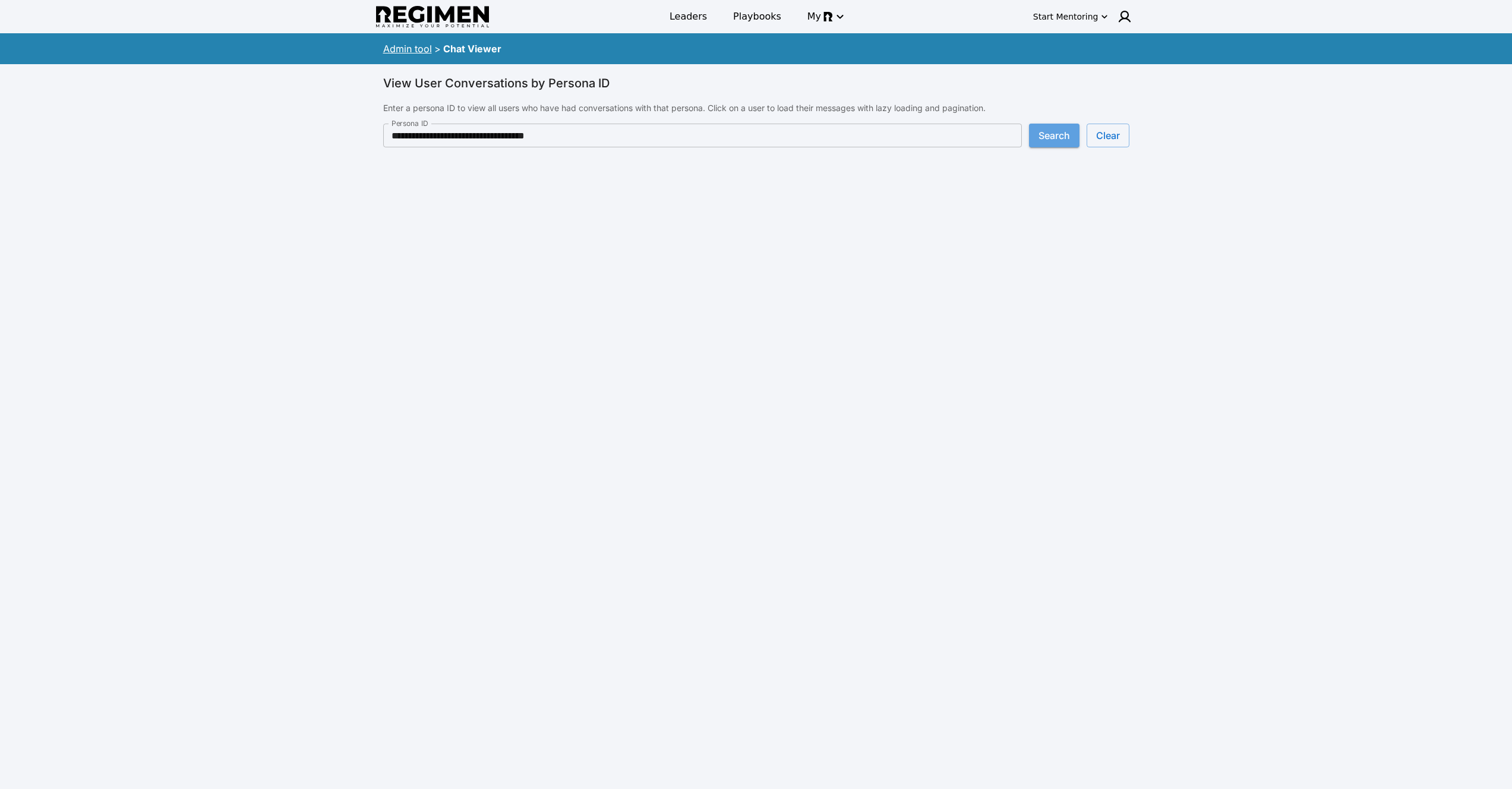
click at [1067, 133] on button "Search" at bounding box center [1055, 135] width 51 height 24
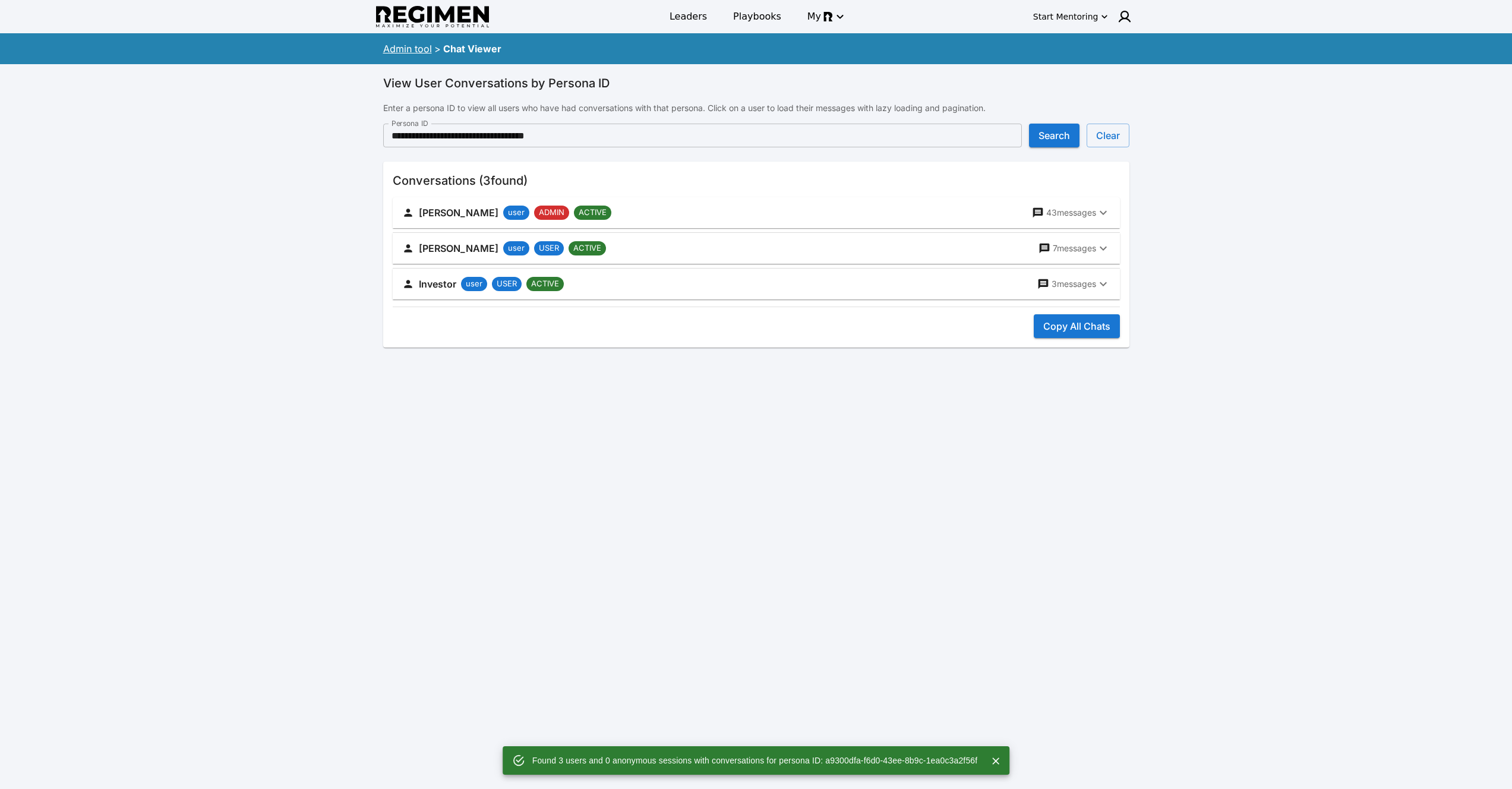
click at [1087, 248] on p "7 messages" at bounding box center [1074, 248] width 43 height 12
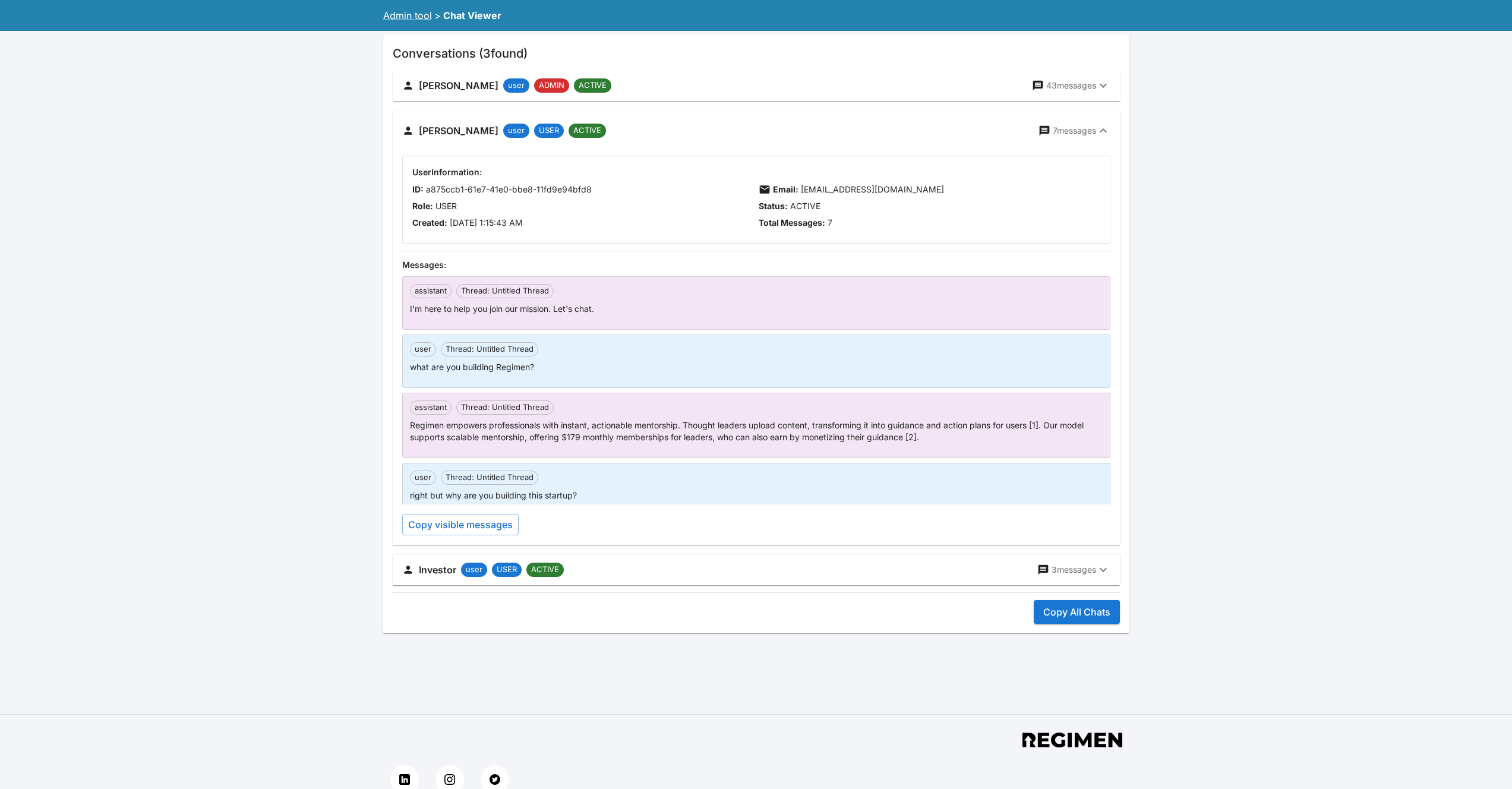
click at [1079, 129] on p "7 messages" at bounding box center [1074, 131] width 43 height 12
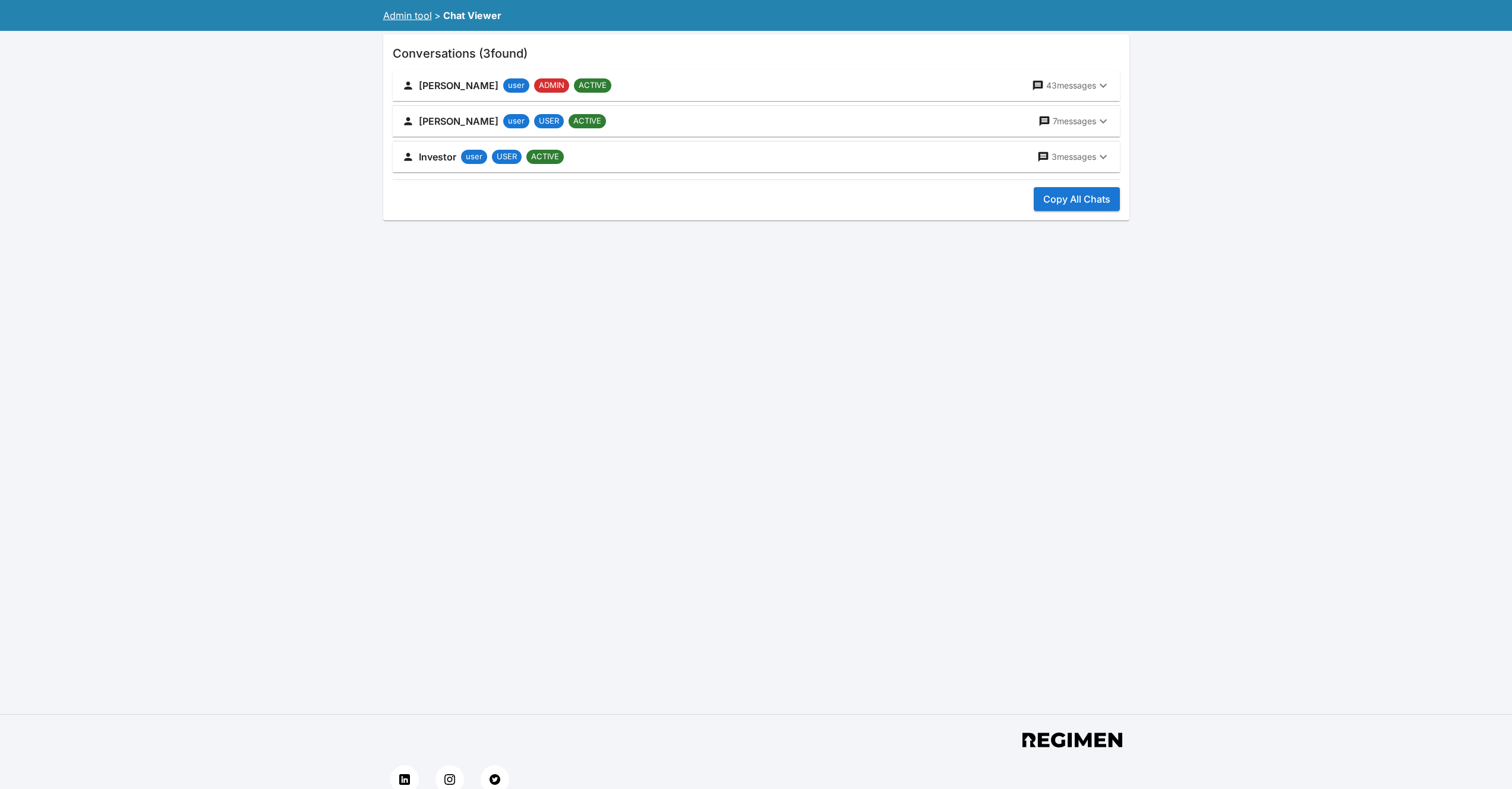
click at [1064, 159] on p "3 messages" at bounding box center [1074, 157] width 45 height 12
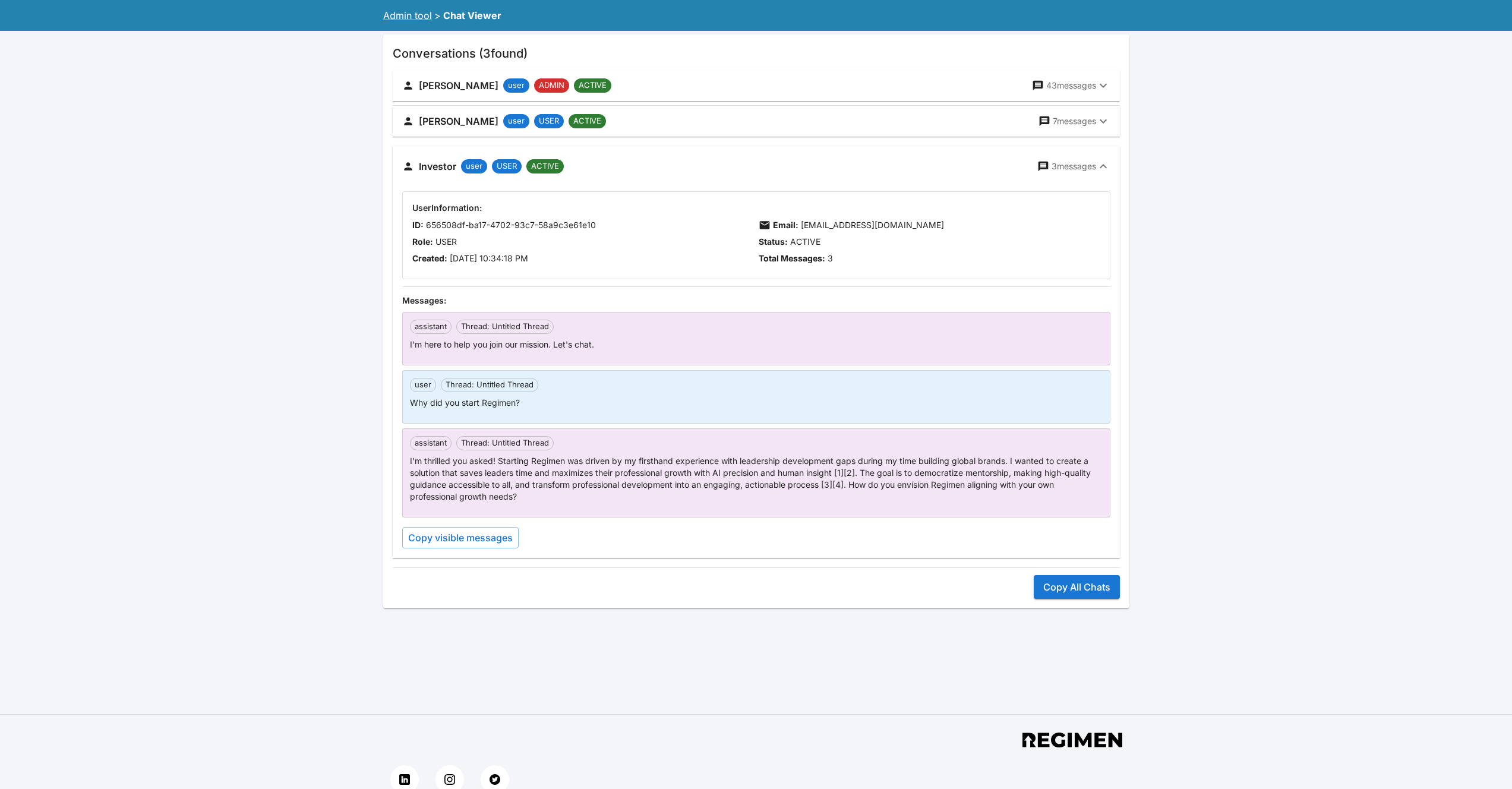
click at [1061, 153] on button "Investor user USER ACTIVE 3 messages" at bounding box center [756, 167] width 727 height 40
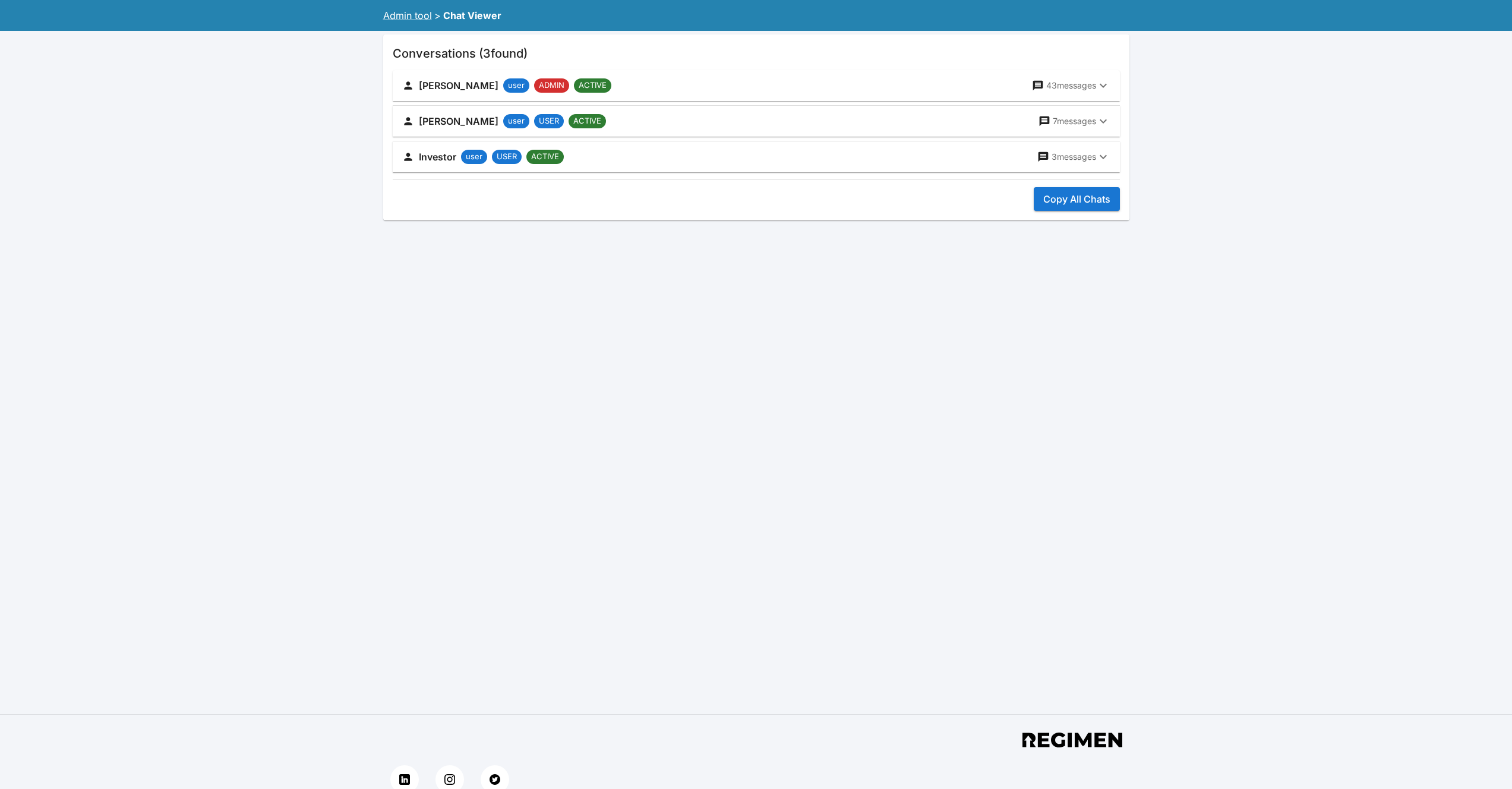
click at [1063, 156] on p "3 messages" at bounding box center [1074, 157] width 45 height 12
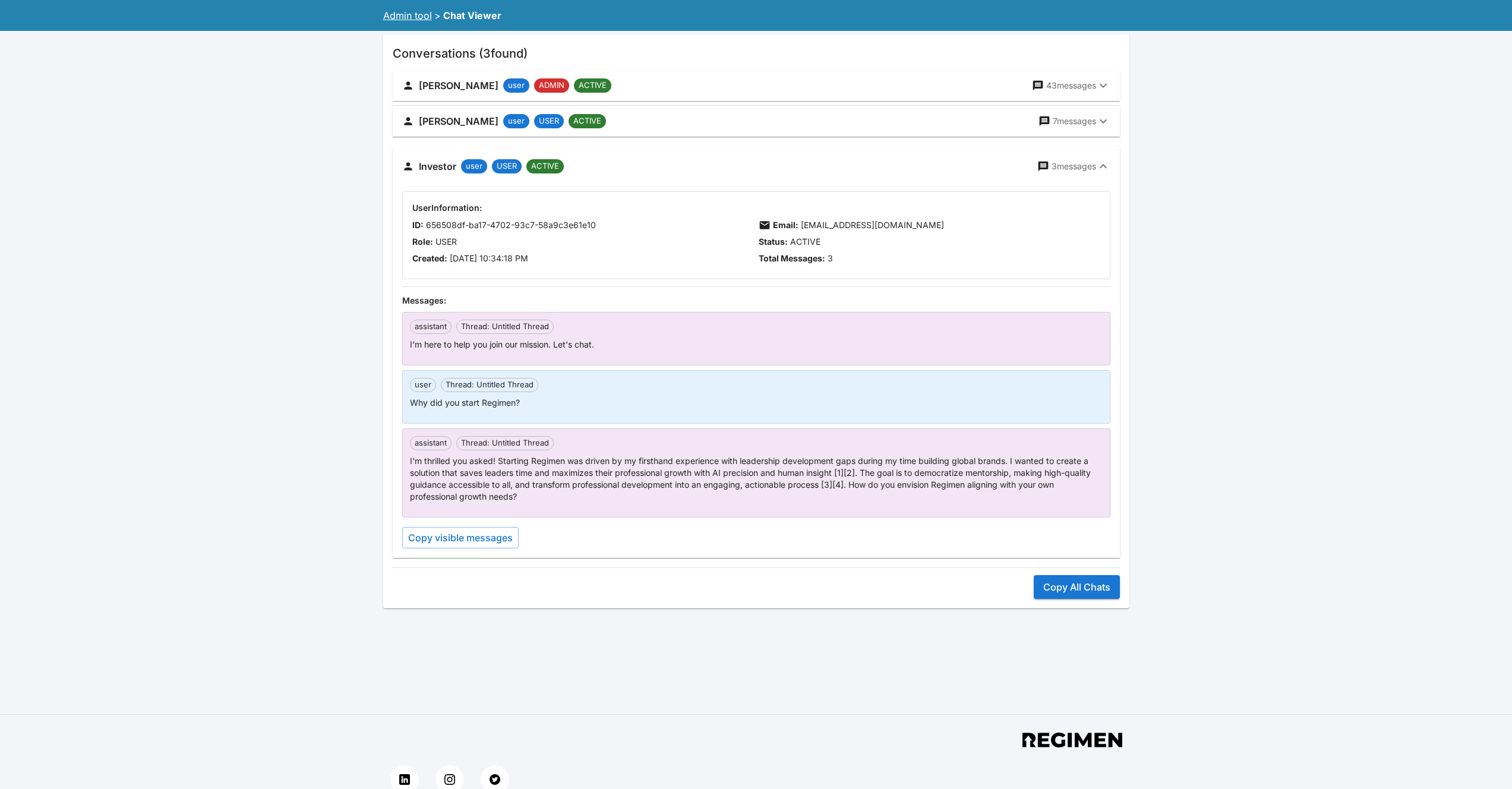
click at [1064, 158] on div "Investor user USER ACTIVE 3 messages" at bounding box center [749, 166] width 694 height 16
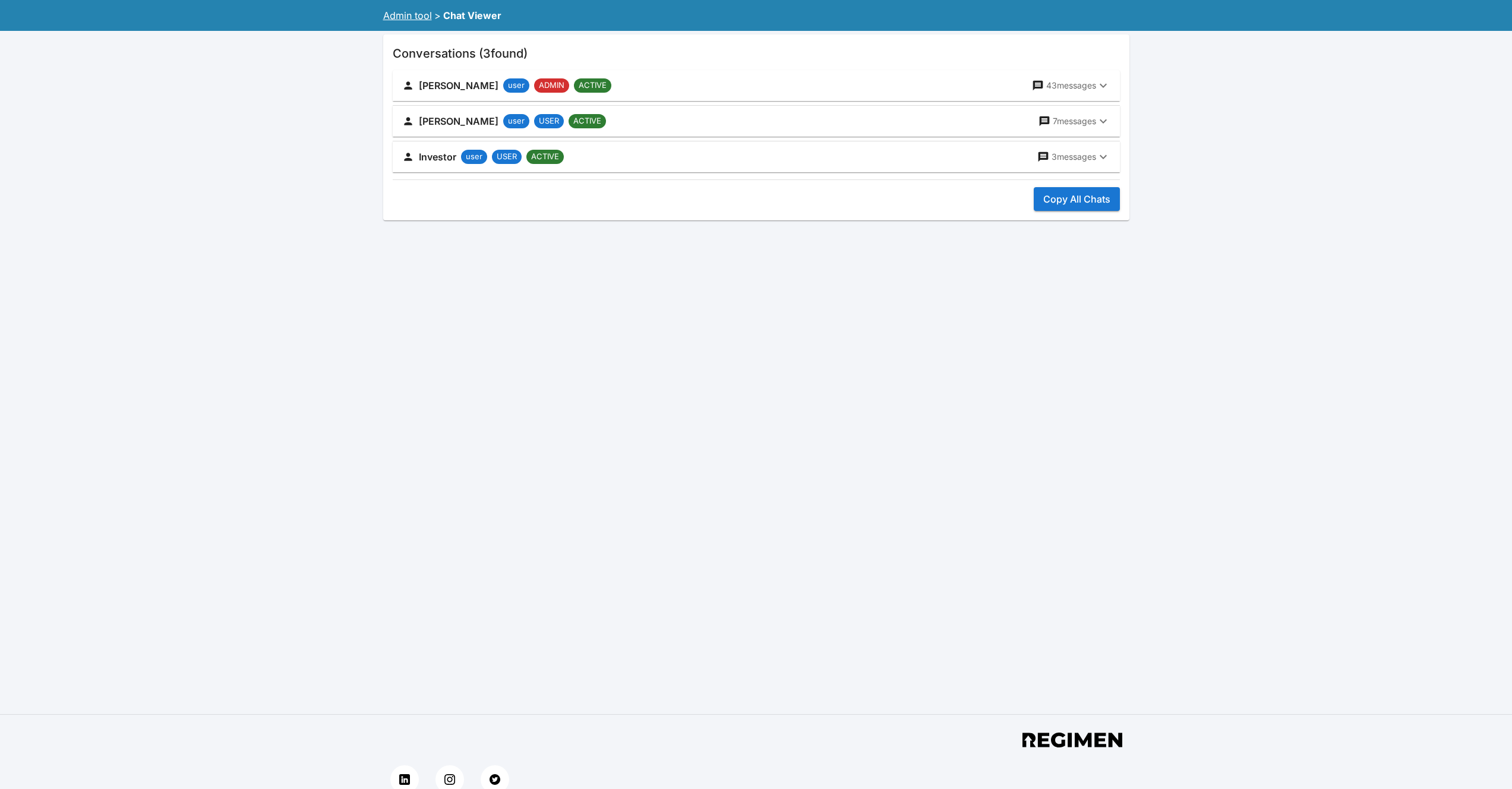
click at [1064, 158] on p "3 messages" at bounding box center [1074, 157] width 45 height 12
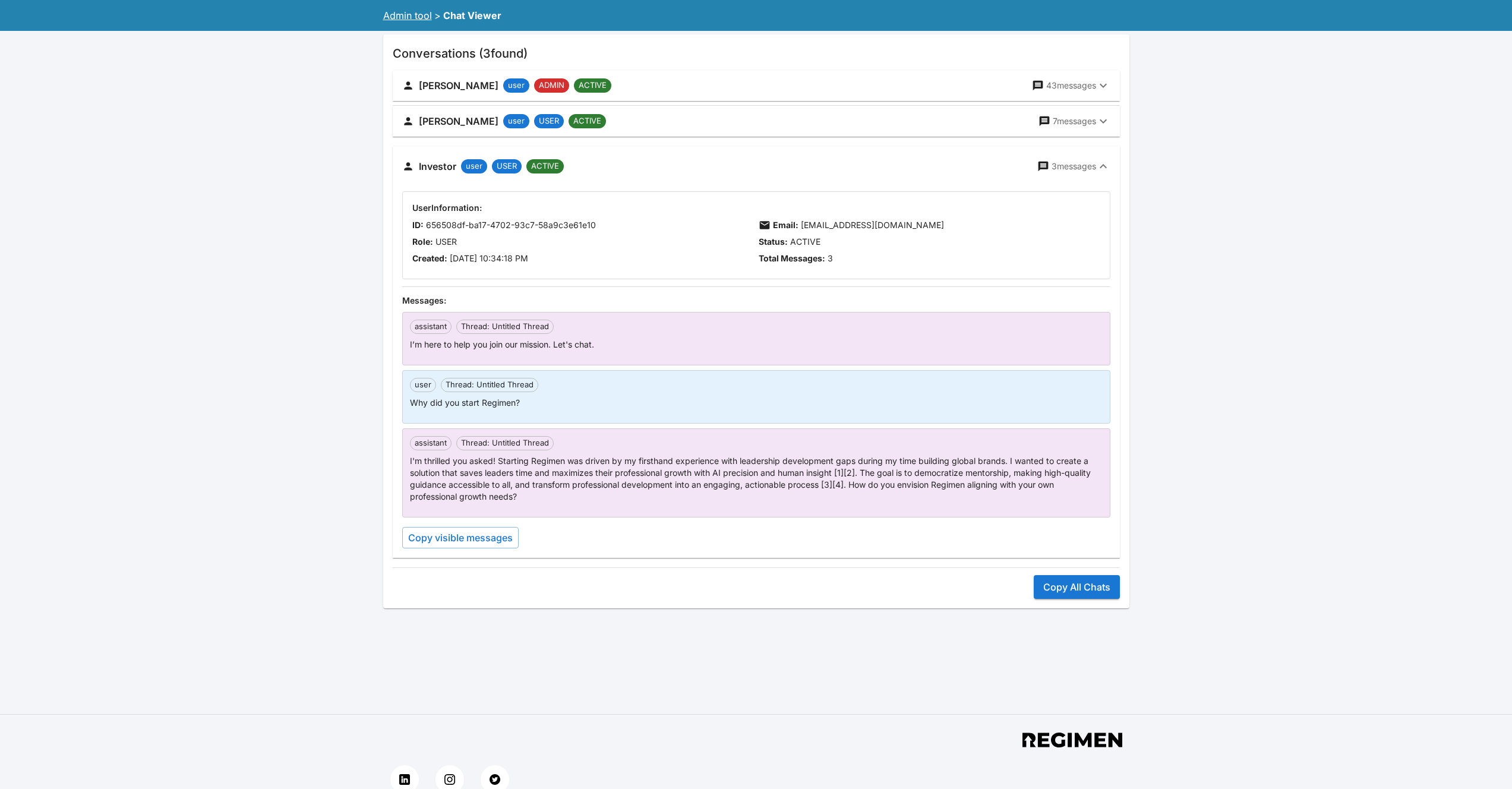
click at [1064, 158] on div "Investor user USER ACTIVE 3 messages" at bounding box center [749, 166] width 694 height 16
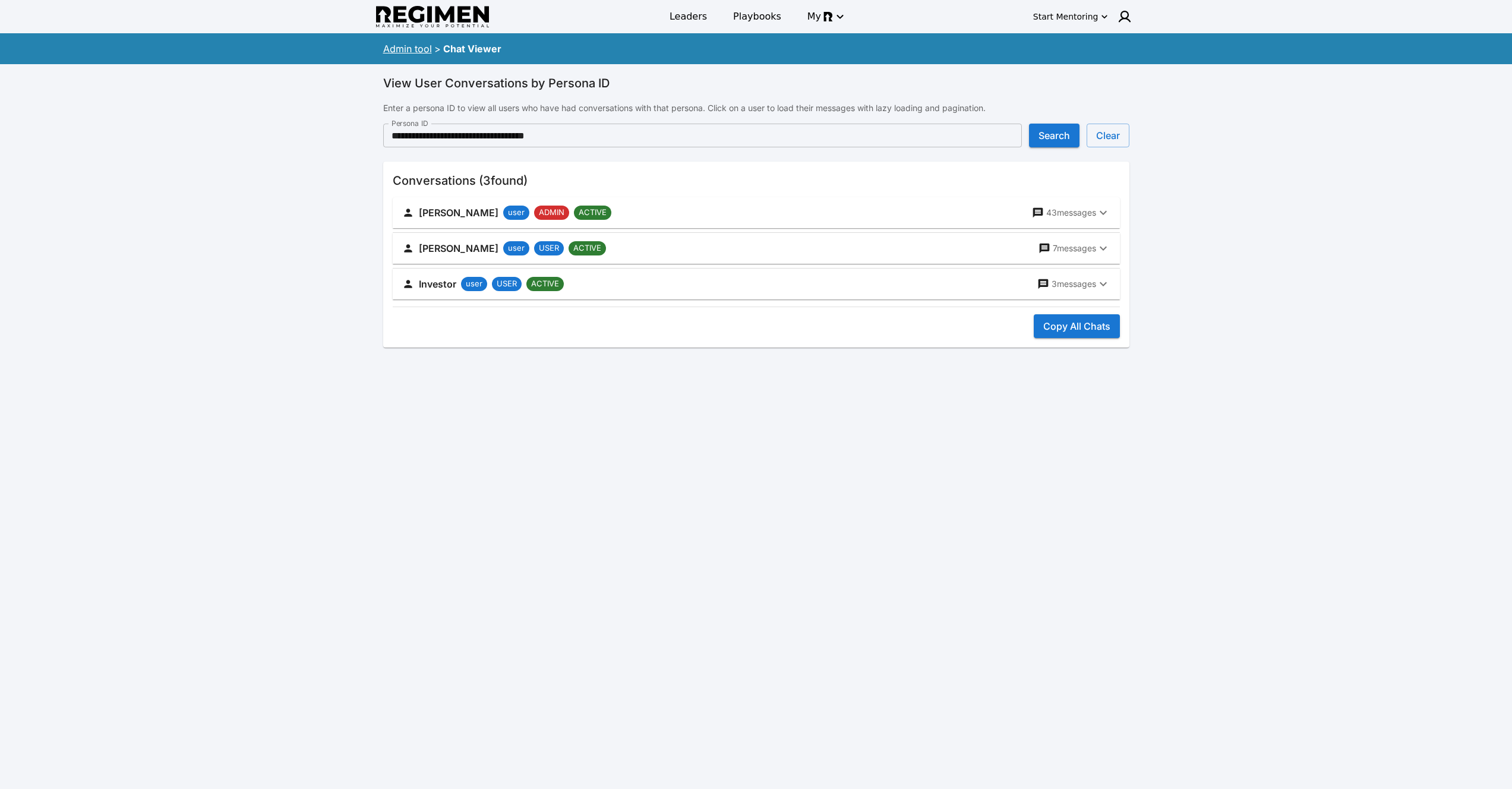
click at [1079, 331] on button "Copy All Chats" at bounding box center [1076, 326] width 86 height 24
